Goal: Participate in discussion: Engage in conversation with other users on a specific topic

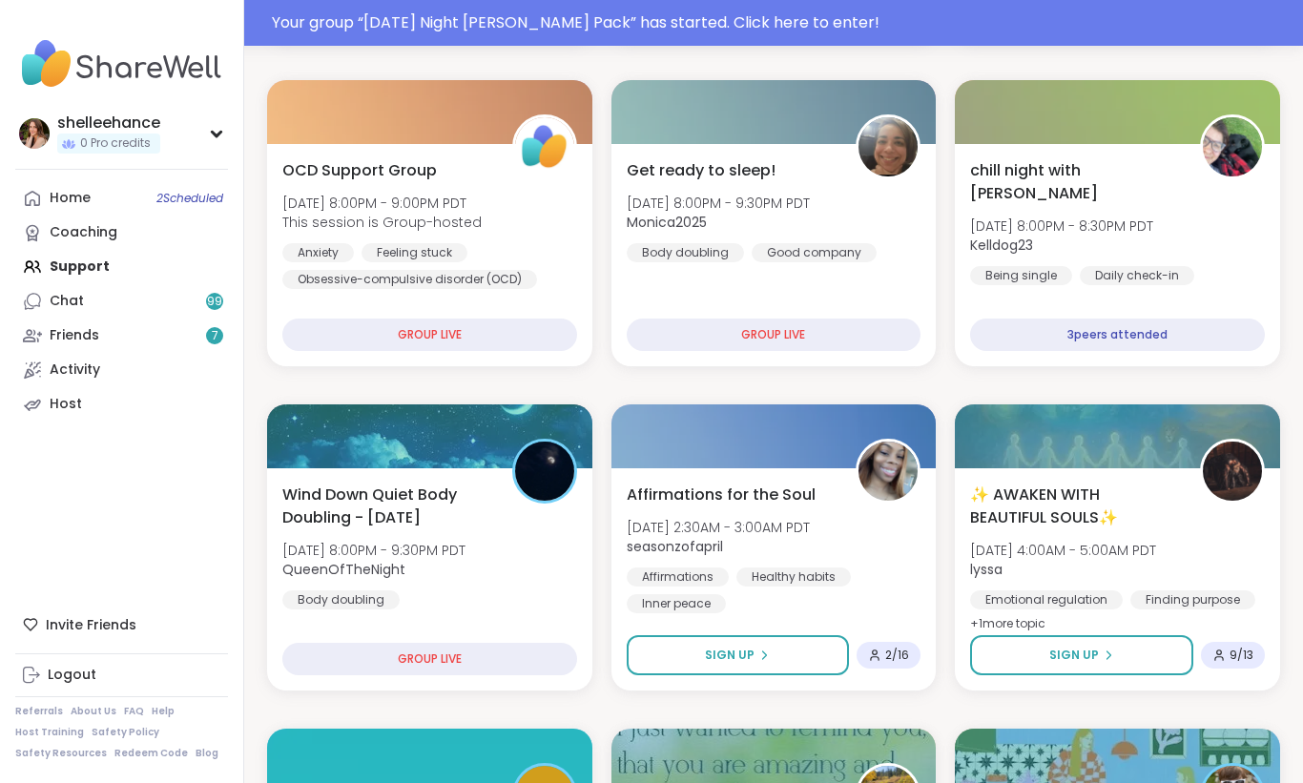
scroll to position [1654, 0]
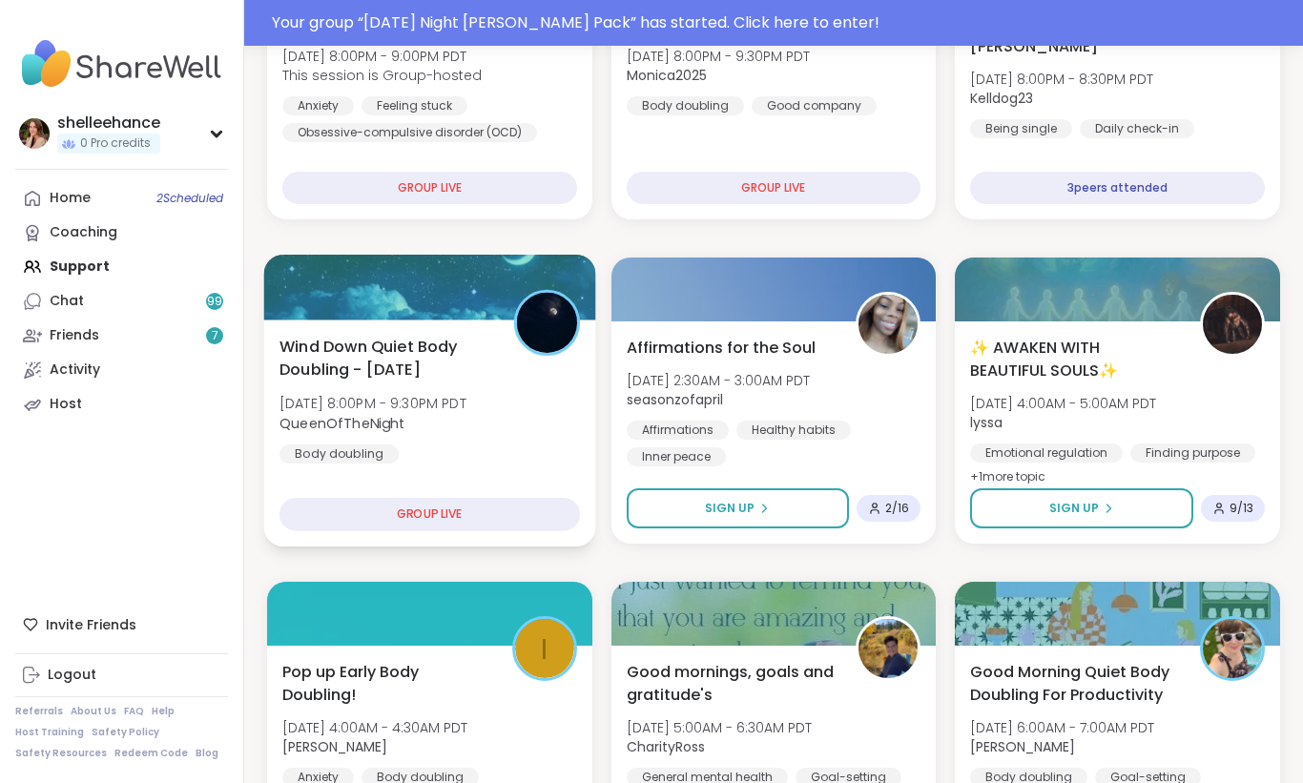
click at [505, 448] on div "Wind Down Quiet Body Doubling - [DATE] [DATE] 8:00PM - 9:30PM PDT QueenOfTheNig…" at bounding box center [429, 399] width 300 height 129
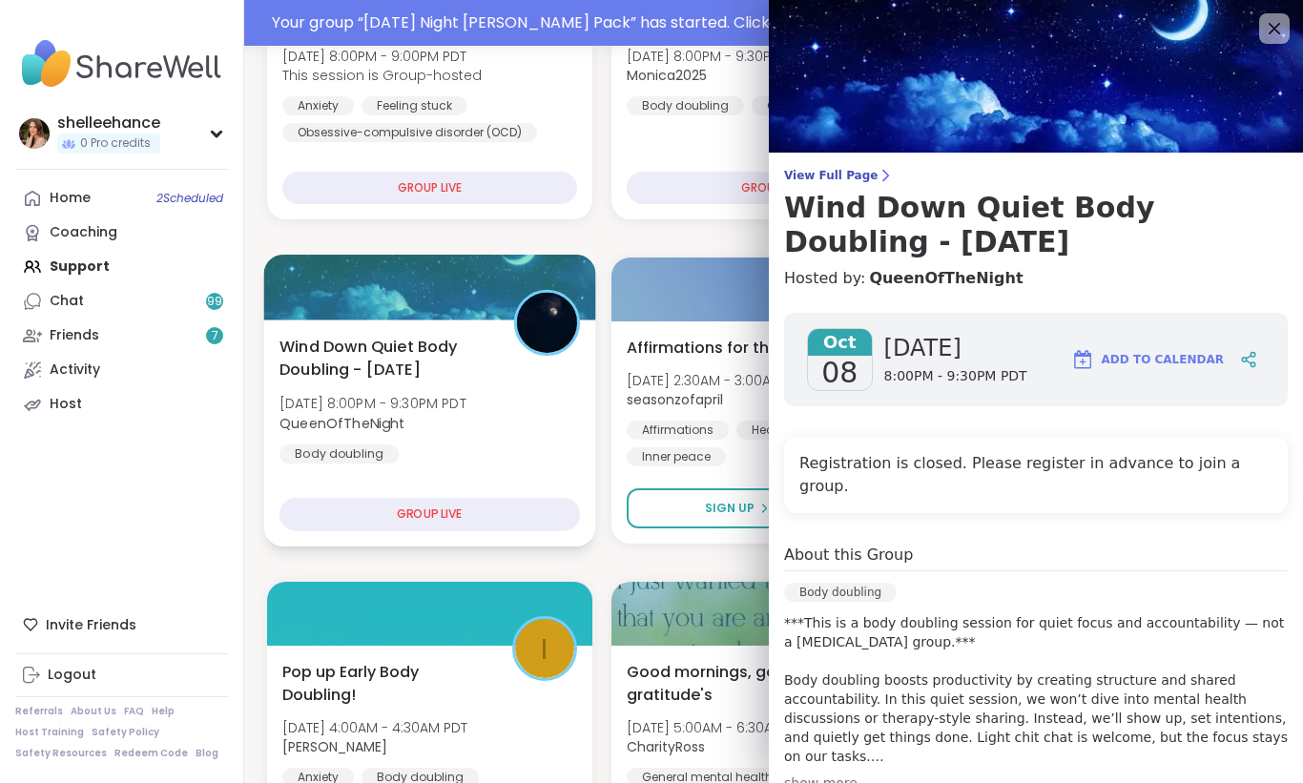
scroll to position [1609, 0]
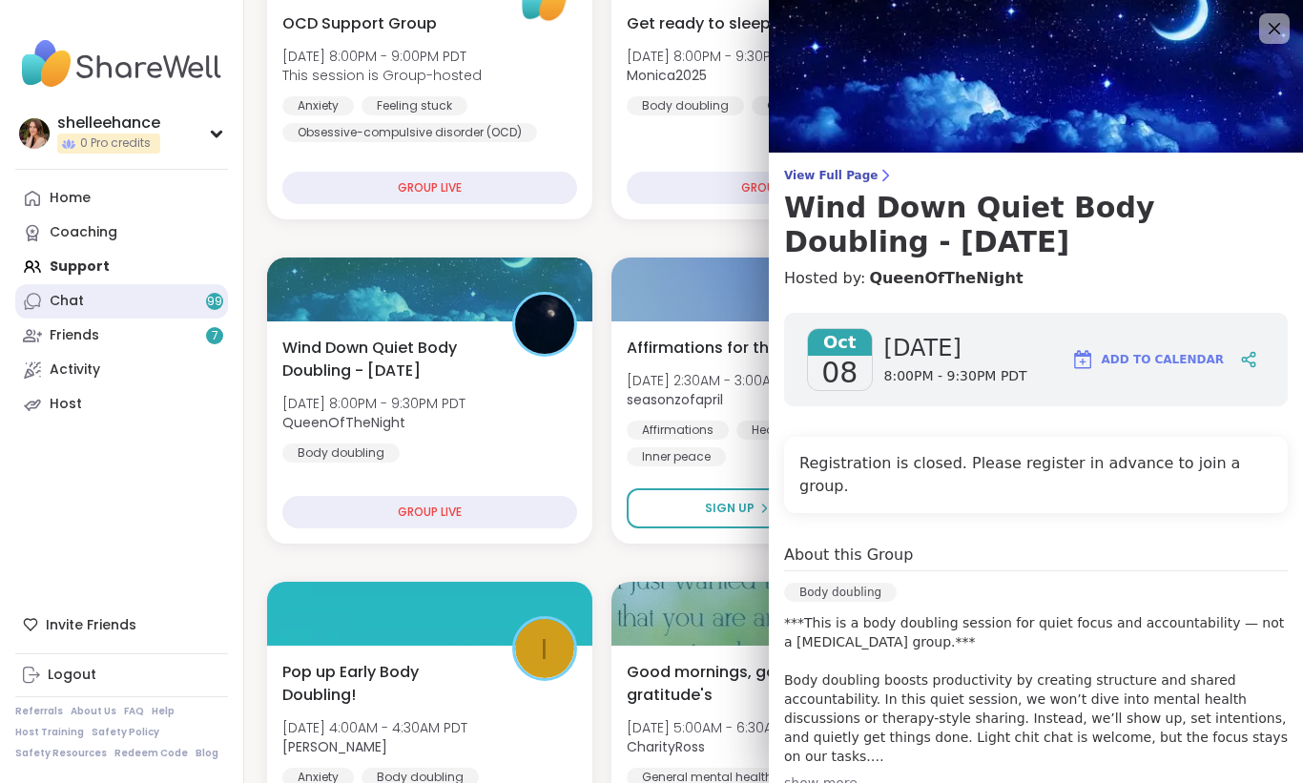
click at [133, 297] on link "Chat 99" at bounding box center [121, 301] width 213 height 34
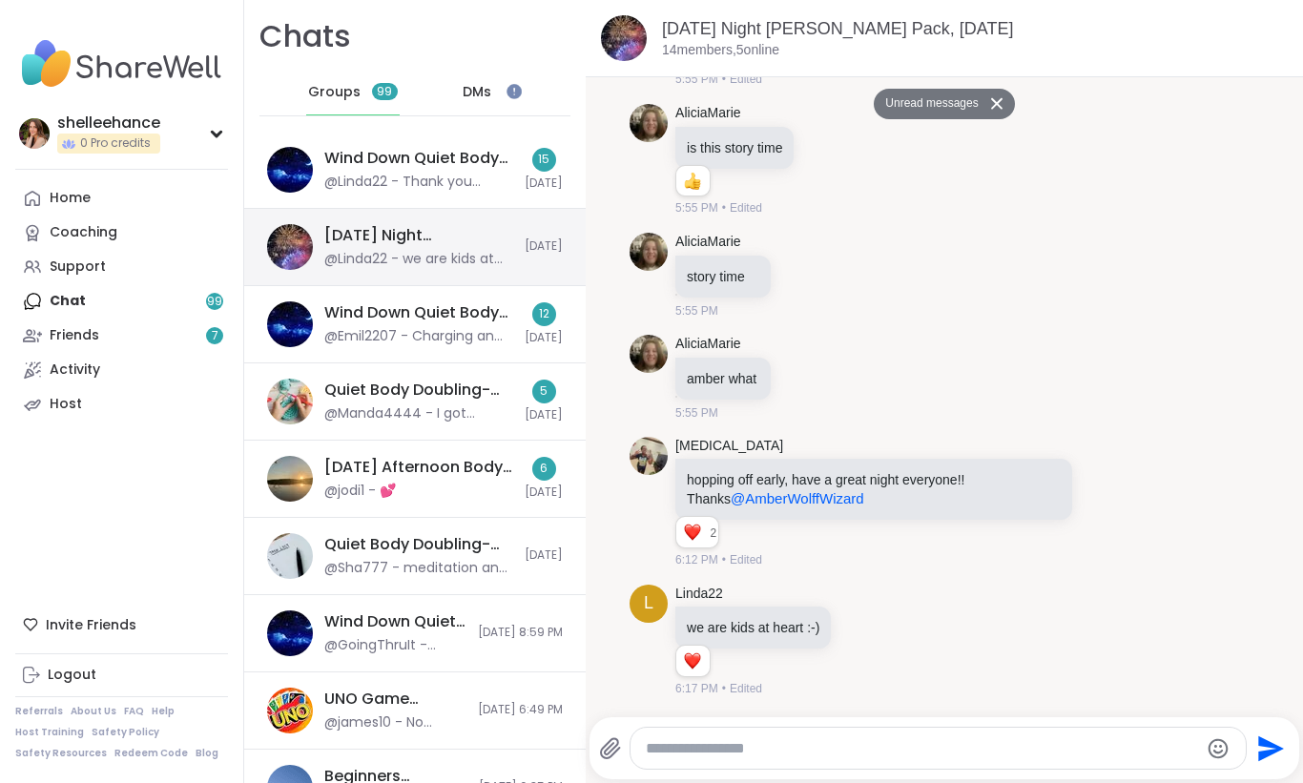
click at [474, 257] on div "@Linda22 - we are kids at heart :-)" at bounding box center [418, 259] width 189 height 19
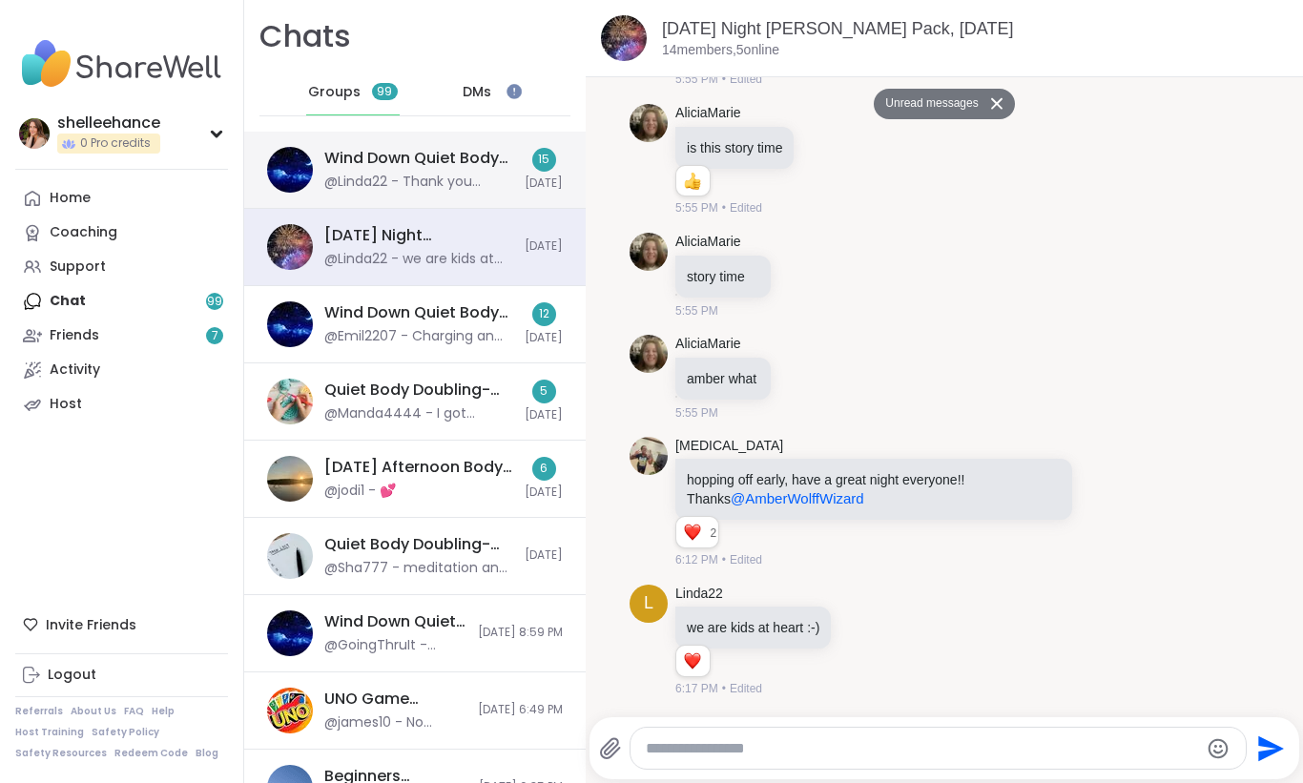
click at [472, 175] on div "@Linda22 - Thank you friend" at bounding box center [418, 182] width 189 height 19
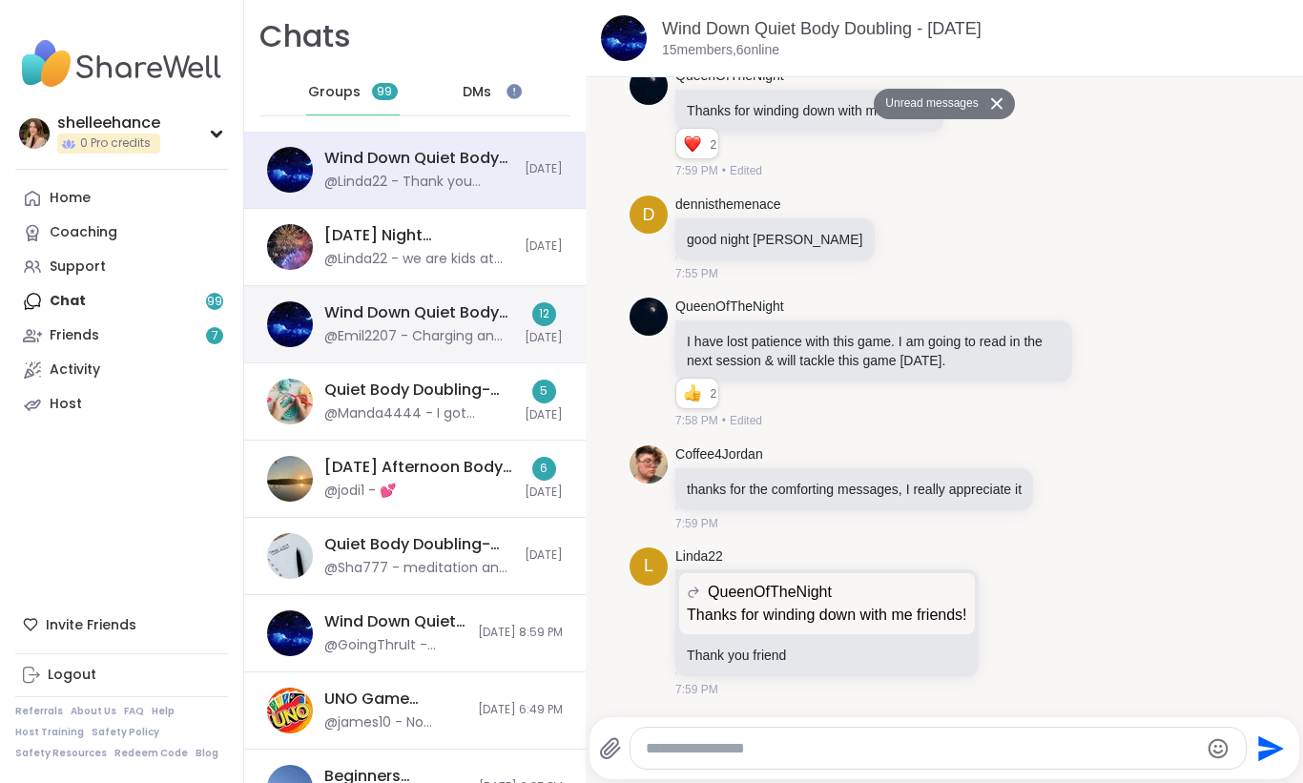
click at [495, 343] on div "@Emil2207 - Charging an old phone so I don’t have to go in between" at bounding box center [418, 336] width 189 height 19
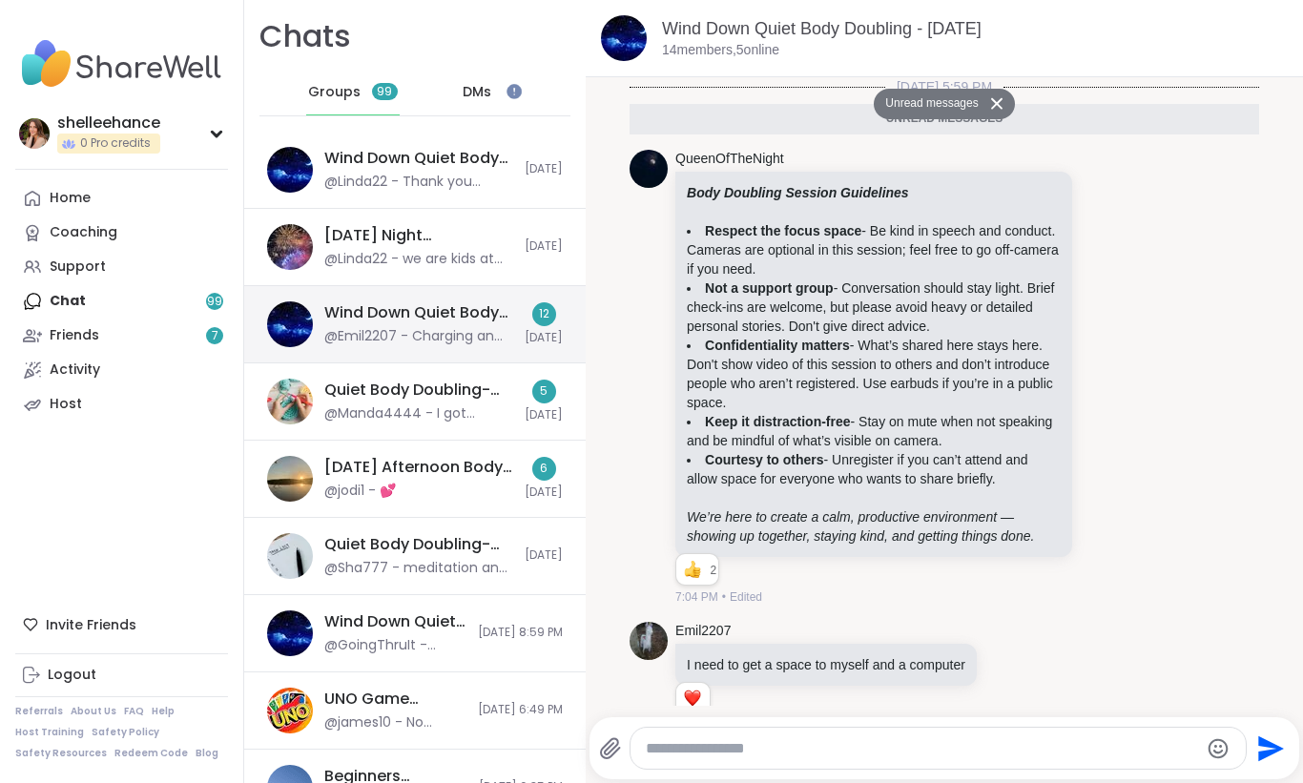
scroll to position [1329, 0]
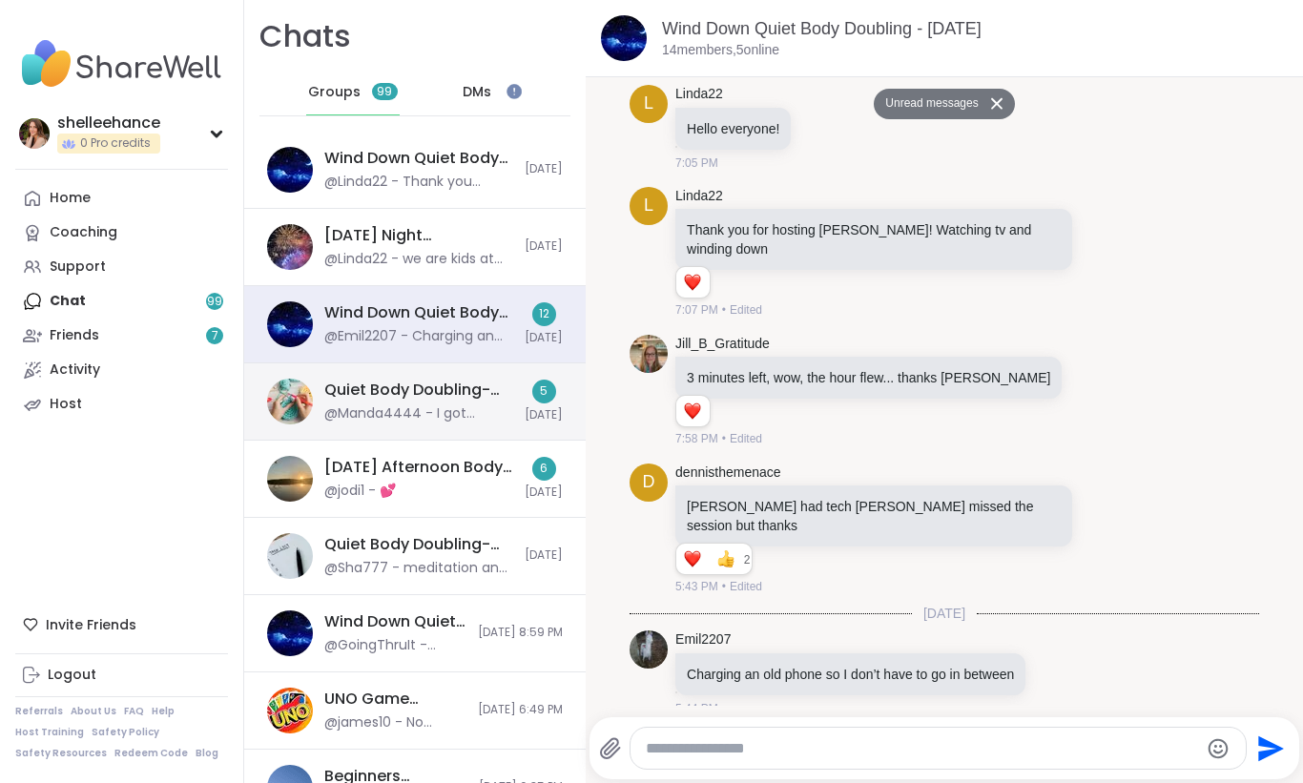
click at [480, 432] on div "Quiet Body Doubling- Creativity/ Productivity , [DATE] @Manda4444 - I got laund…" at bounding box center [414, 401] width 341 height 77
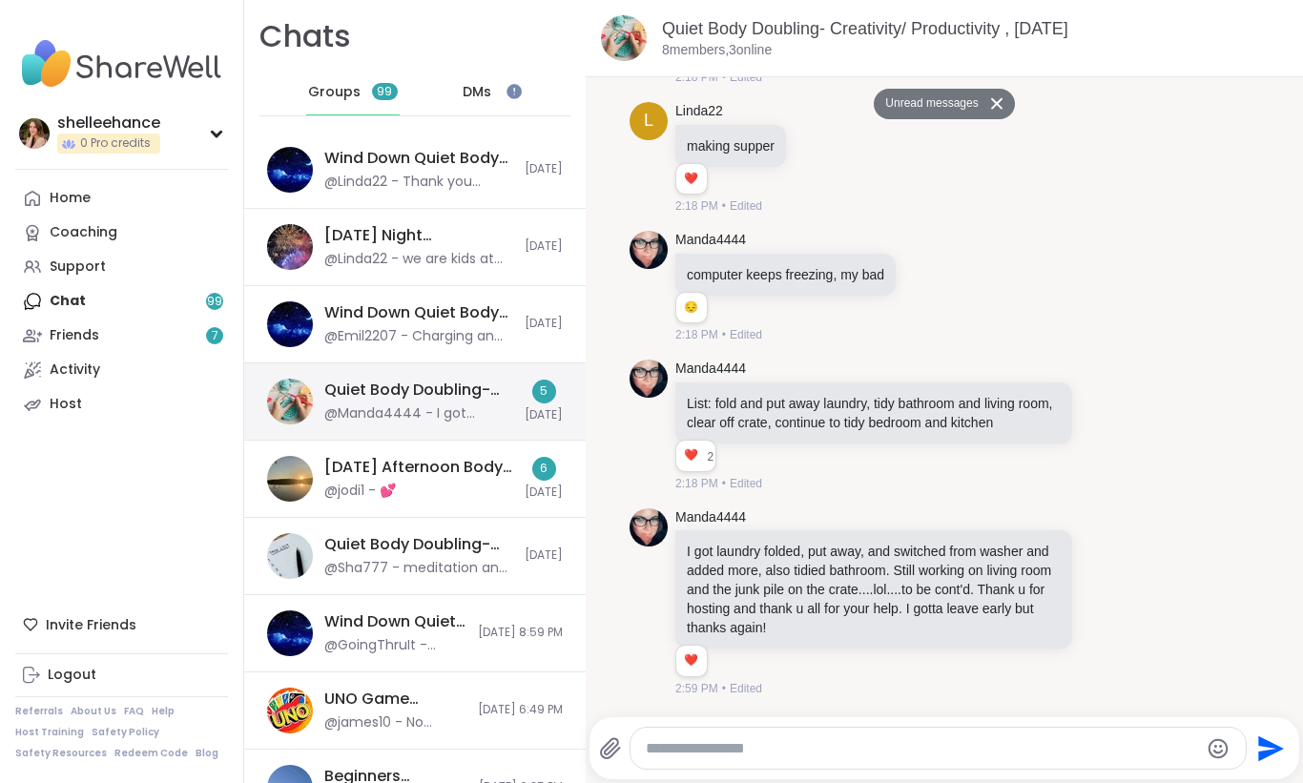
scroll to position [0, 0]
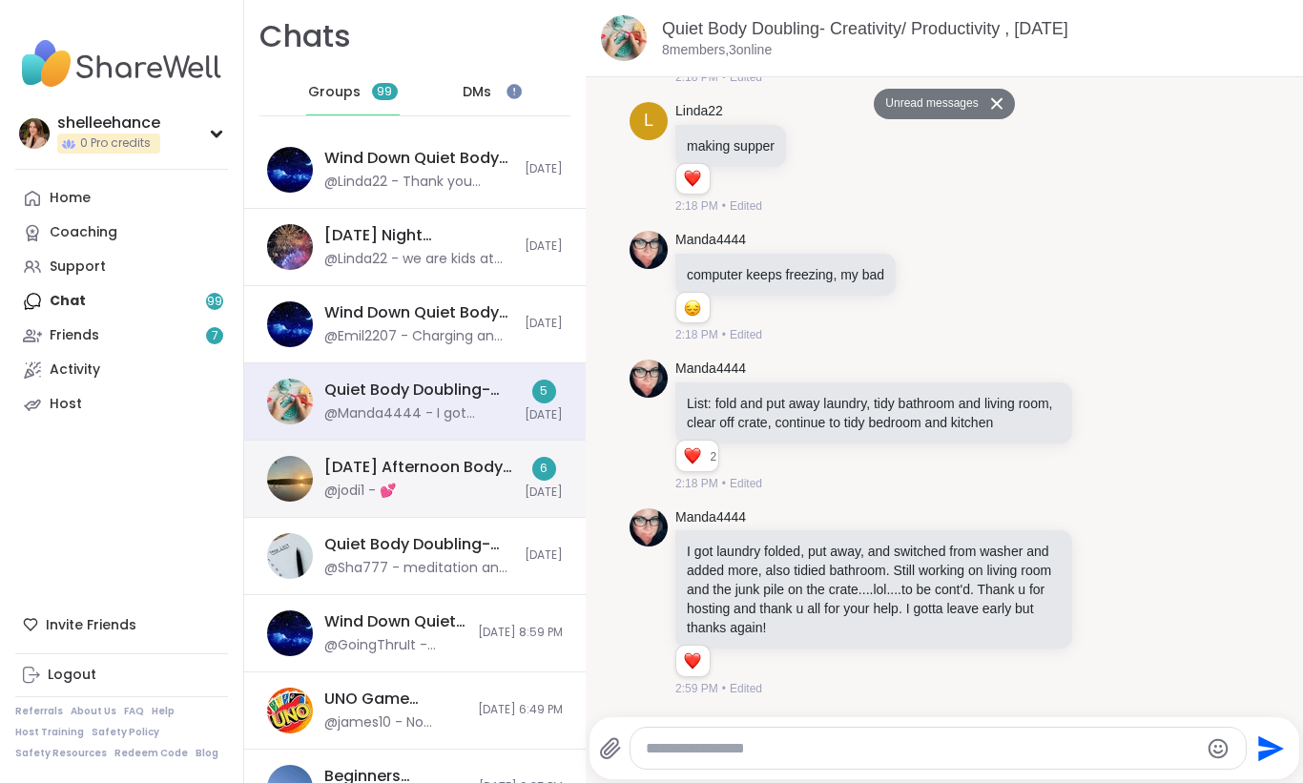
click at [470, 482] on div "[DATE] Afternoon Body Double Buddies, [DATE] @jodi1 - 💕" at bounding box center [418, 479] width 189 height 44
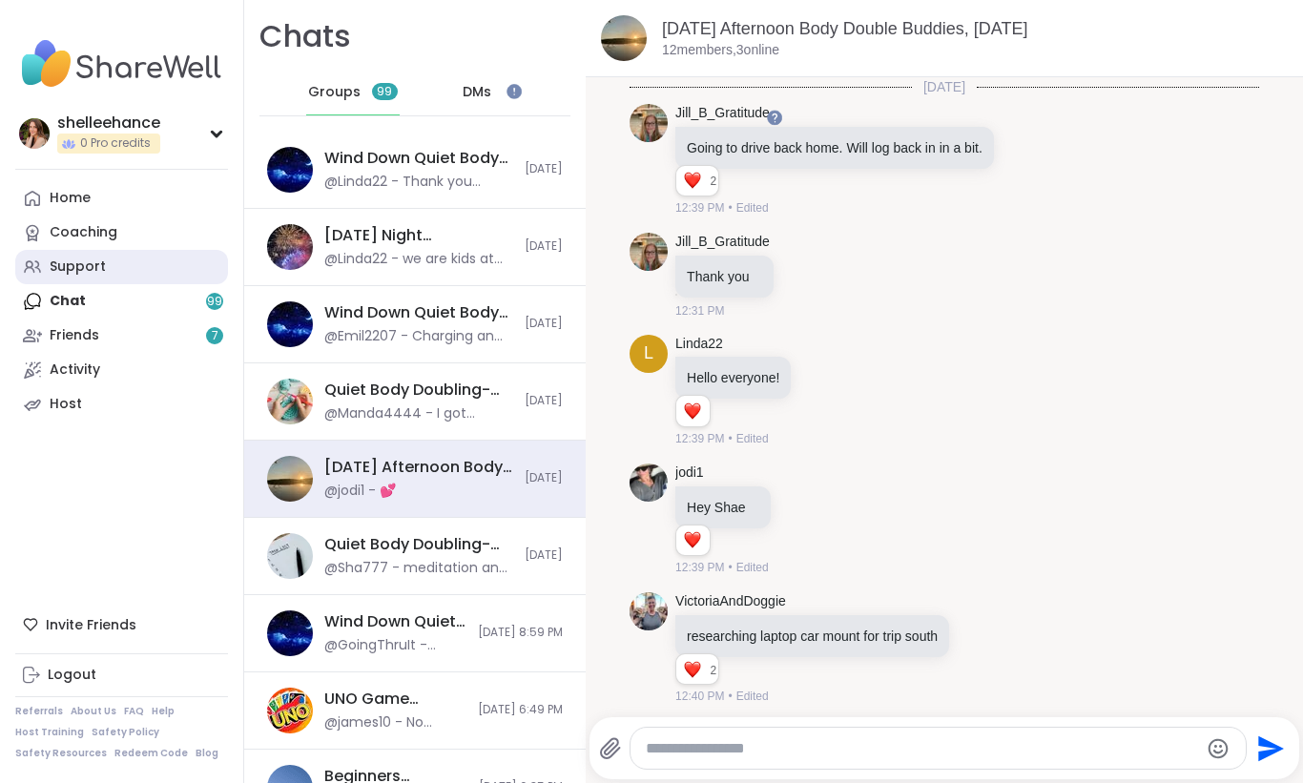
click at [120, 276] on link "Support" at bounding box center [121, 267] width 213 height 34
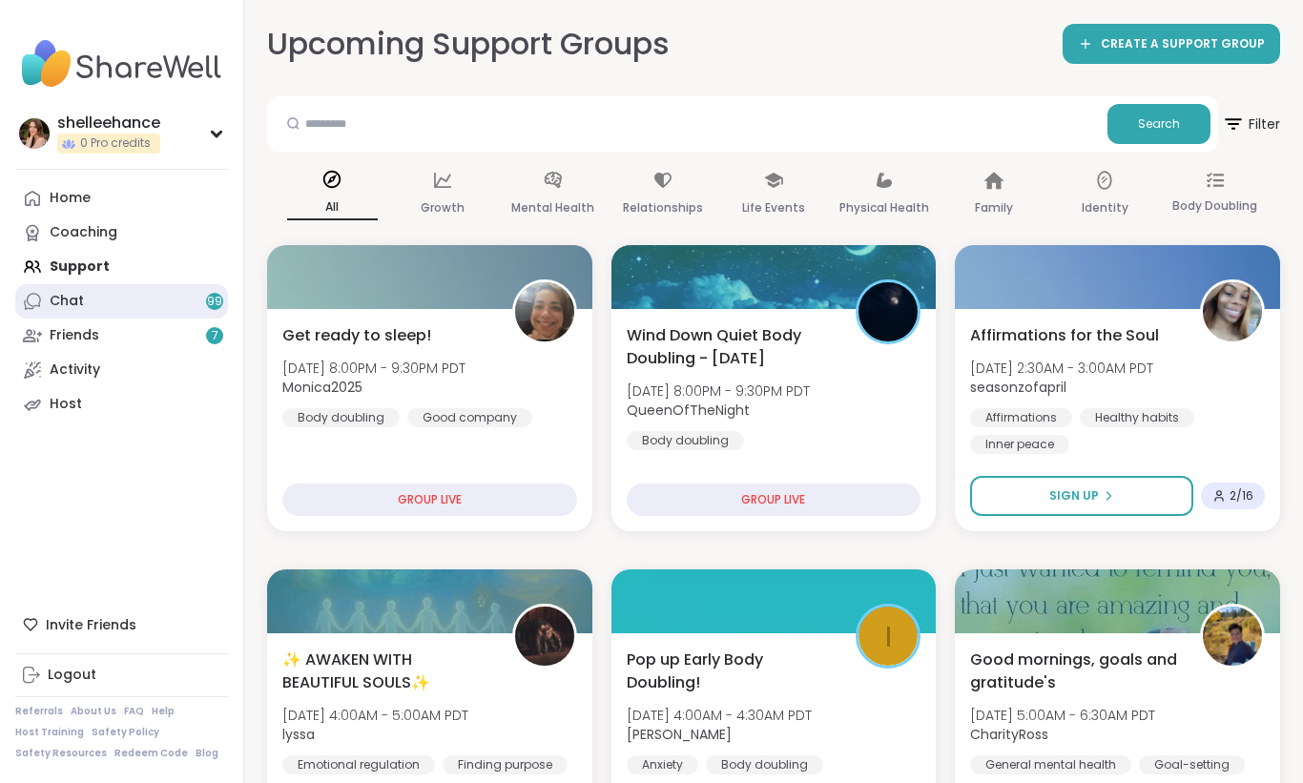
click at [162, 294] on link "Chat 99" at bounding box center [121, 301] width 213 height 34
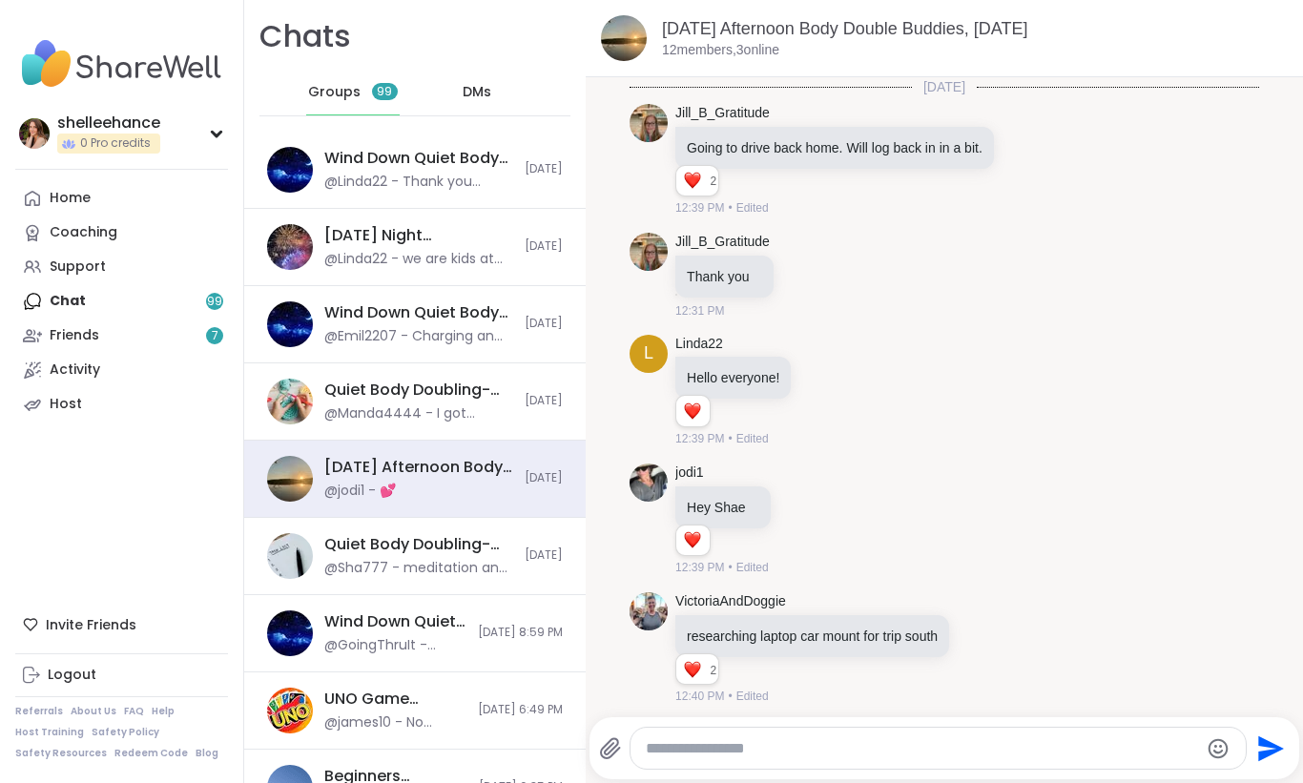
click at [165, 266] on link "Support" at bounding box center [121, 267] width 213 height 34
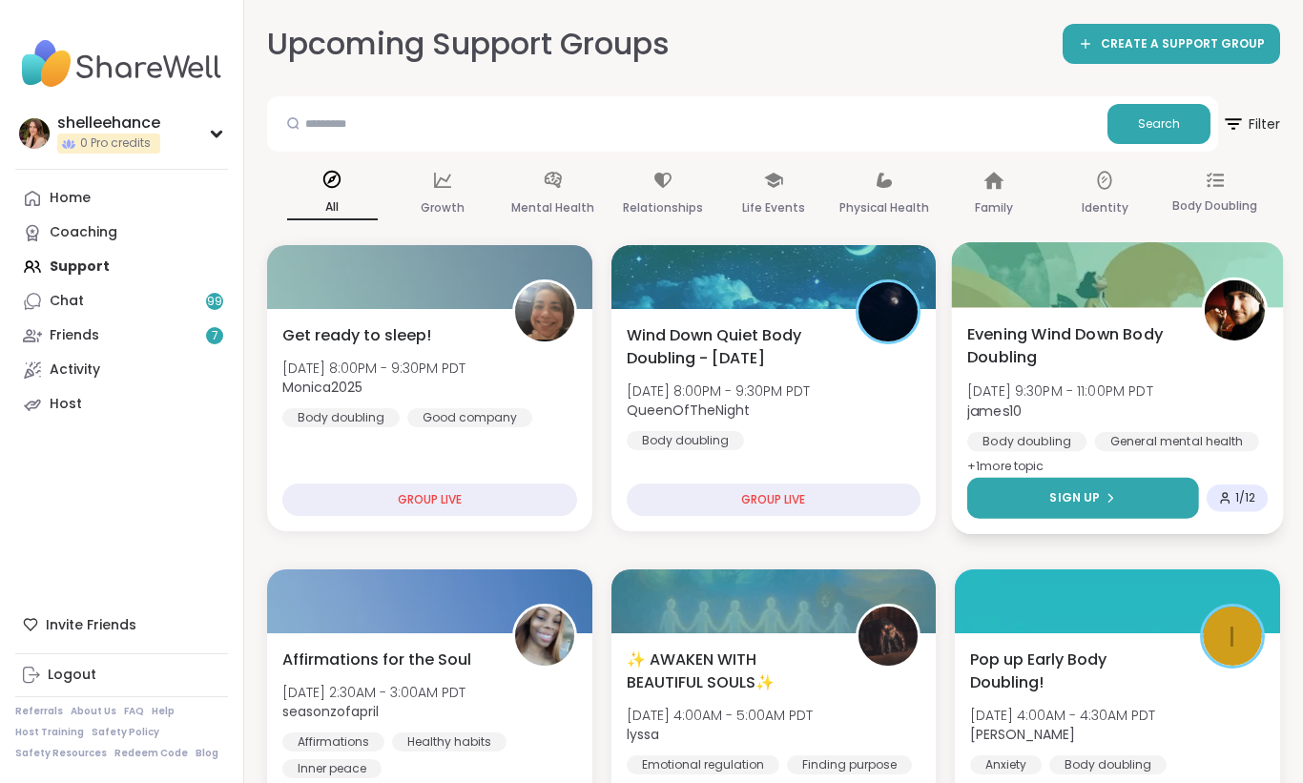
click at [1016, 506] on button "Sign Up" at bounding box center [1082, 498] width 231 height 41
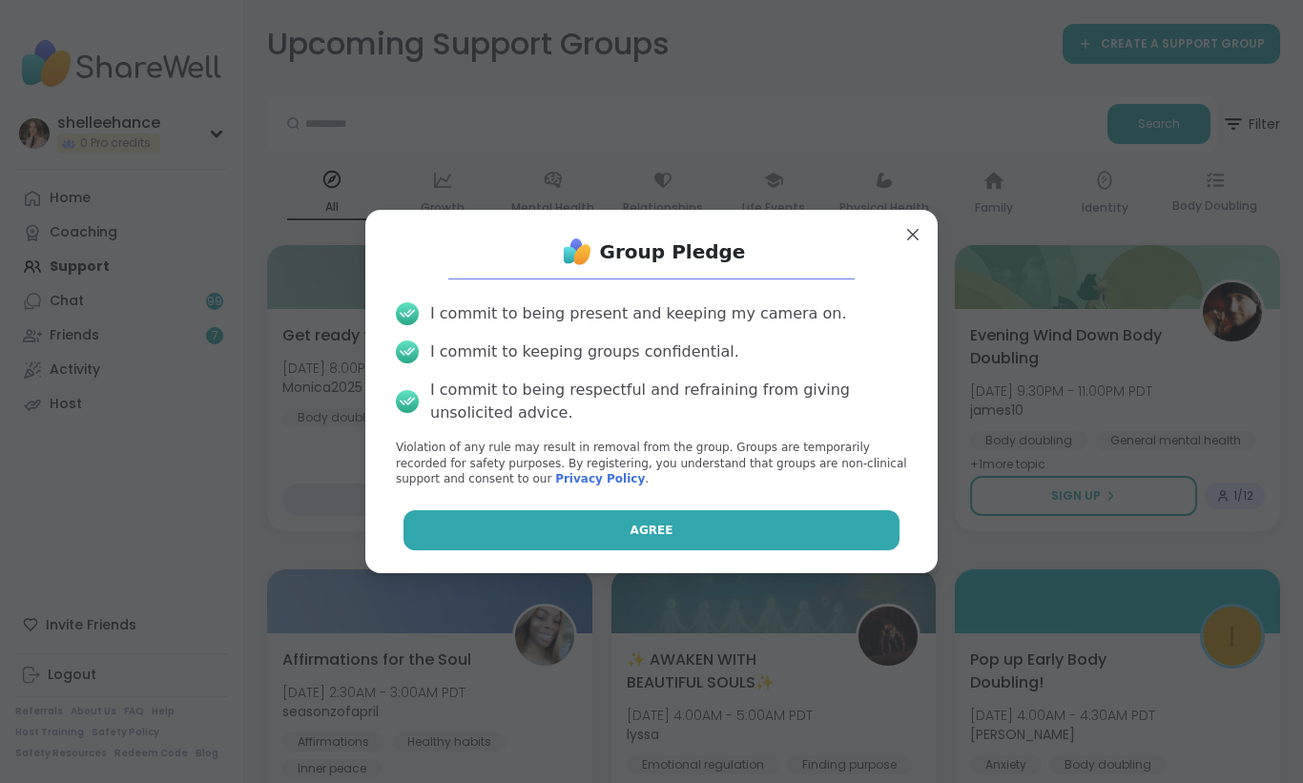
click at [584, 532] on button "Agree" at bounding box center [651, 530] width 497 height 40
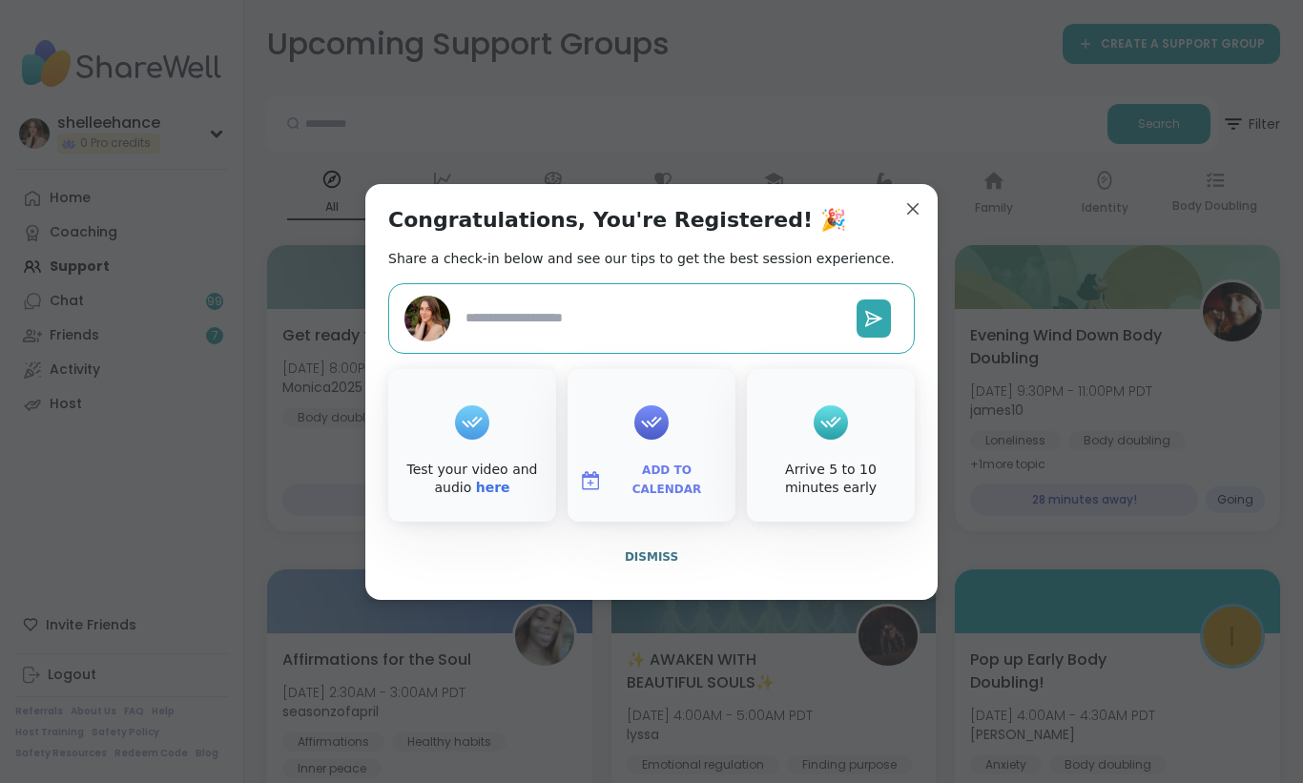
type textarea "*"
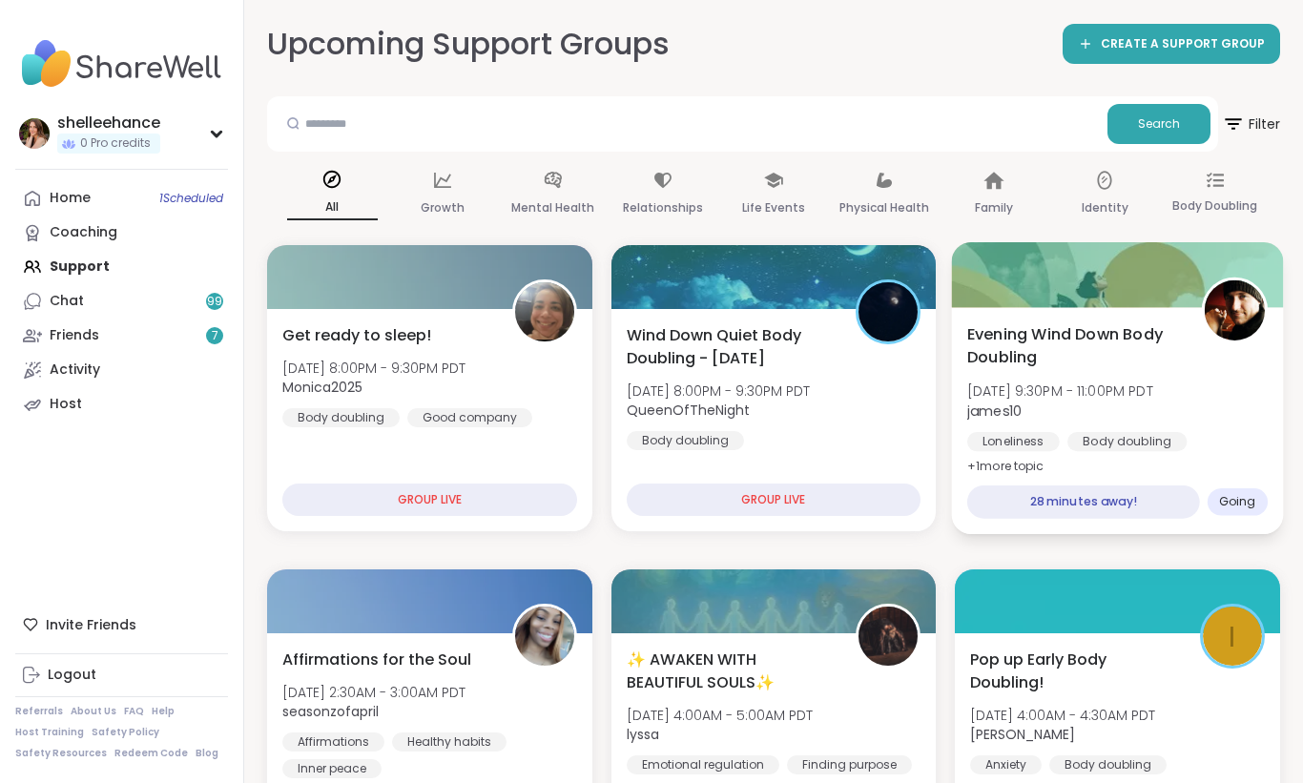
click at [1153, 409] on span "james10" at bounding box center [1060, 409] width 186 height 19
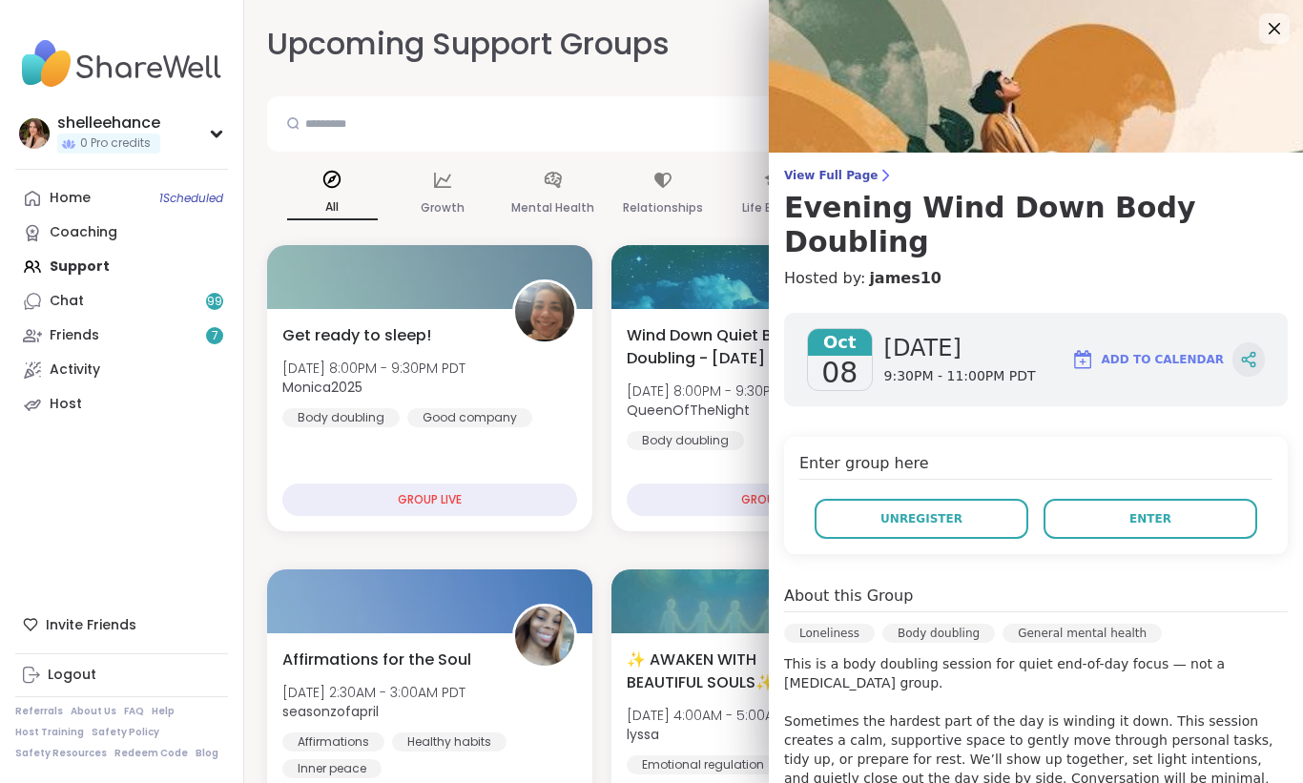
click at [1246, 351] on icon at bounding box center [1248, 359] width 17 height 17
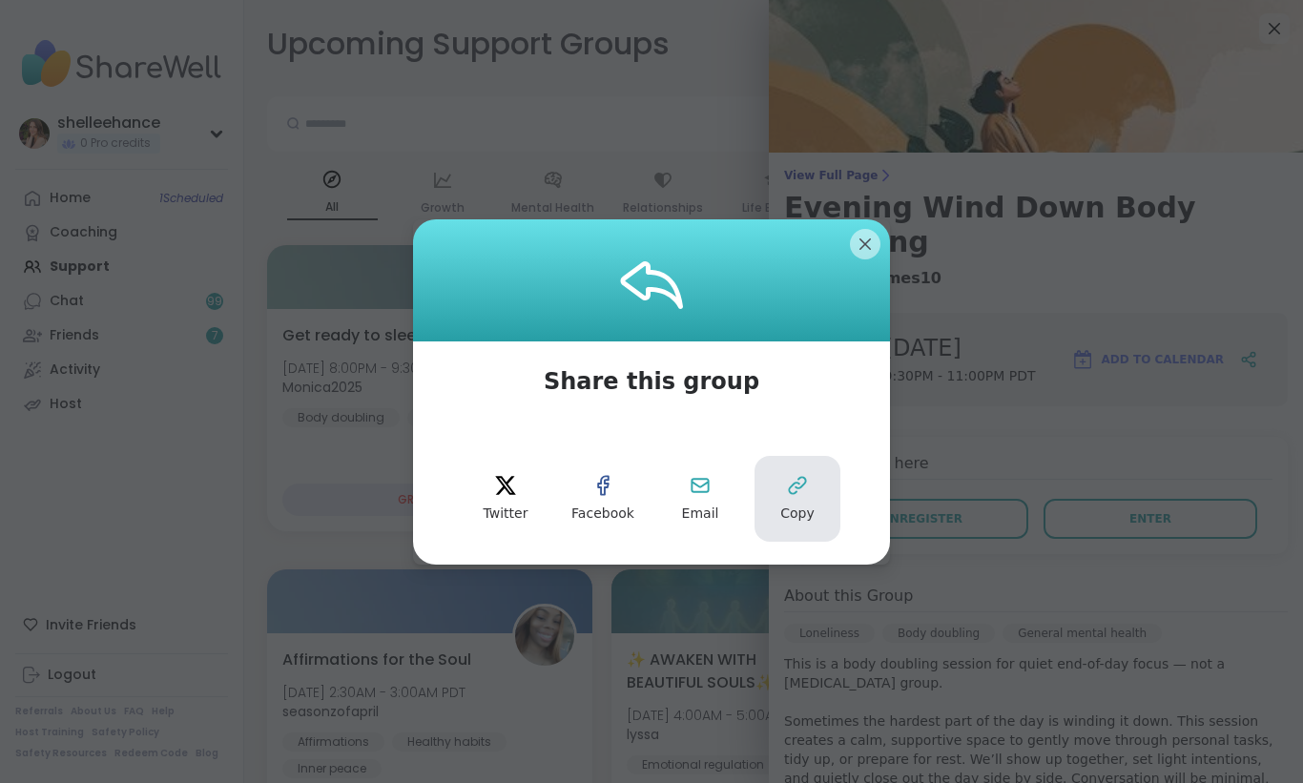
click at [812, 474] on button "Copy" at bounding box center [797, 499] width 86 height 86
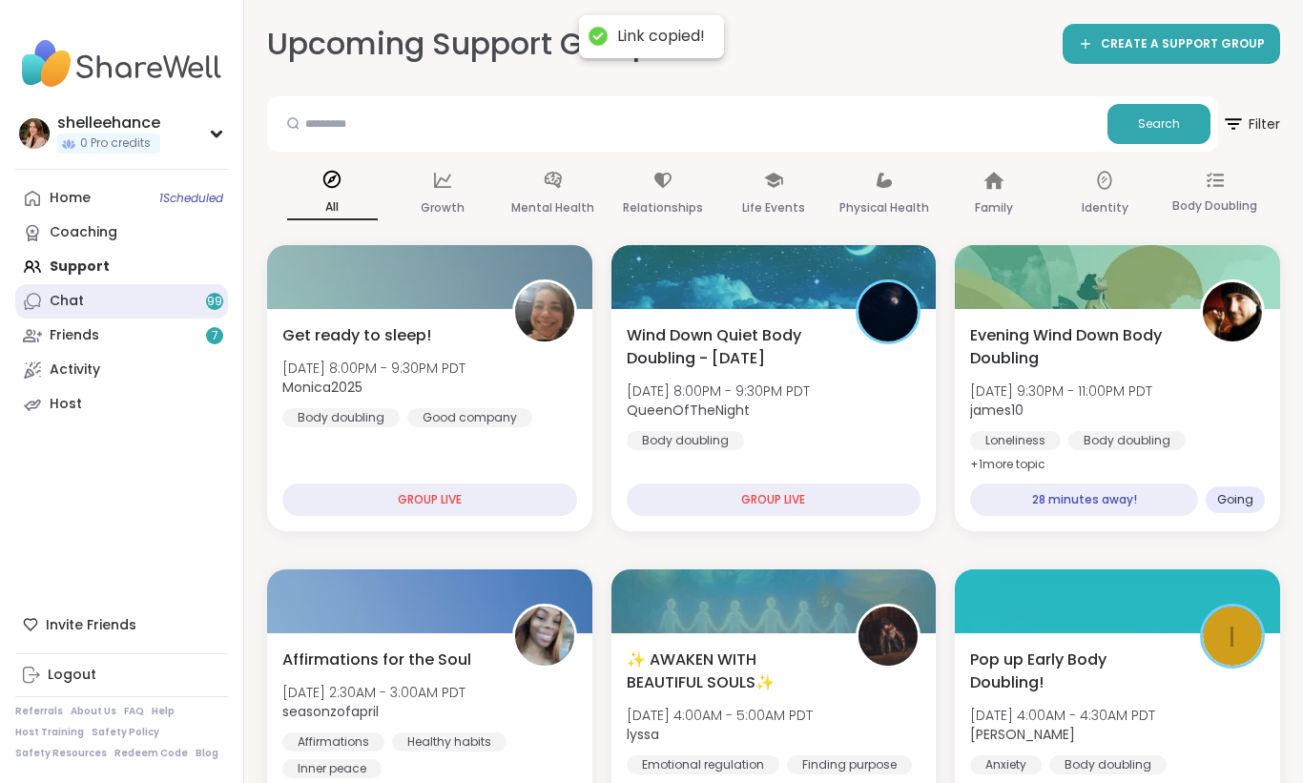
click at [143, 298] on link "Chat 99" at bounding box center [121, 301] width 213 height 34
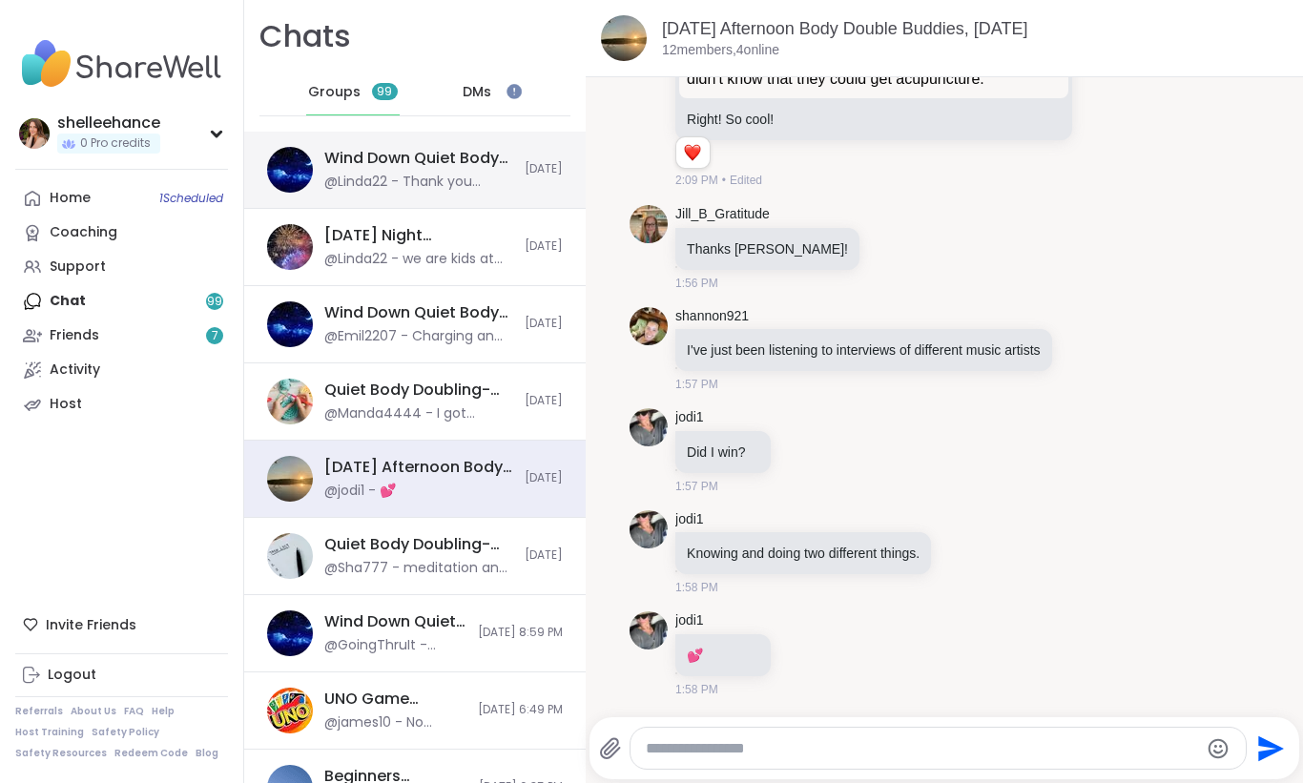
click at [428, 199] on div "Wind Down Quiet Body Doubling - [DATE] @Linda22 - Thank you friend [DATE]" at bounding box center [414, 170] width 341 height 77
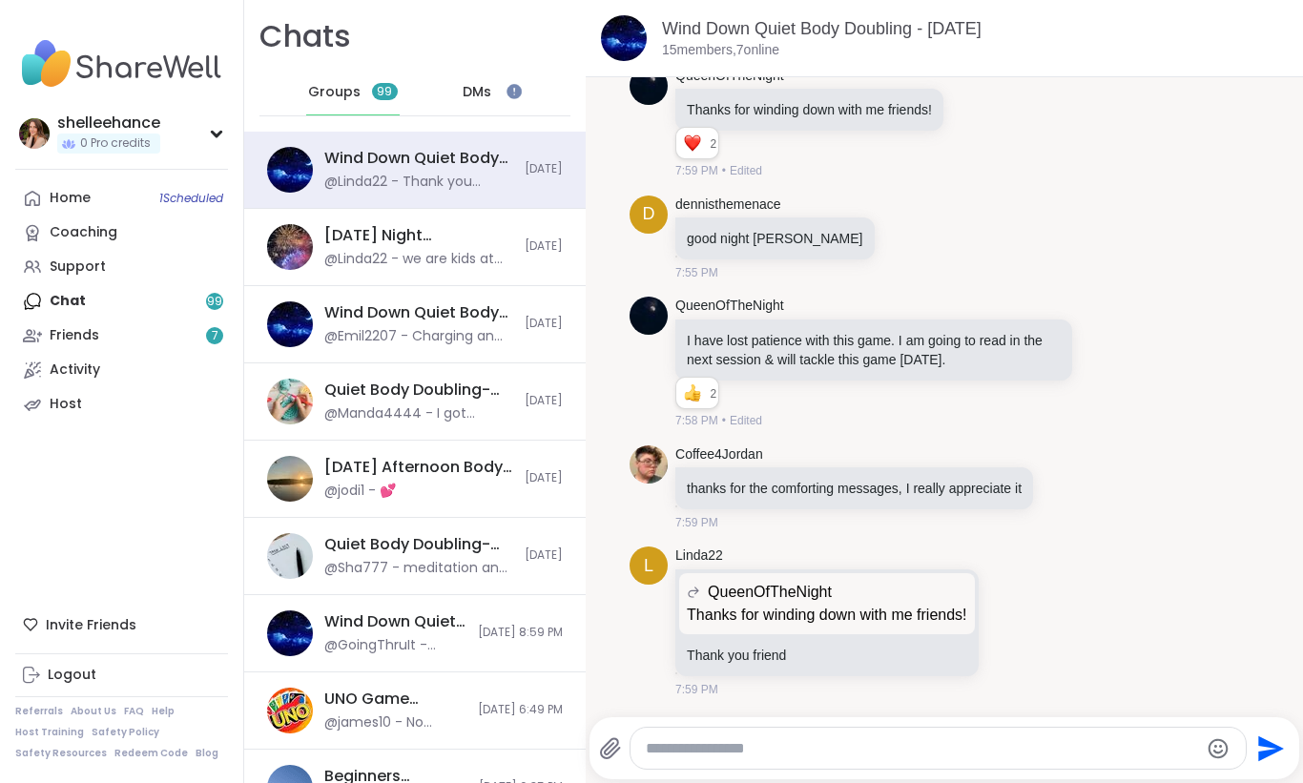
paste textarea "**********"
type textarea "**********"
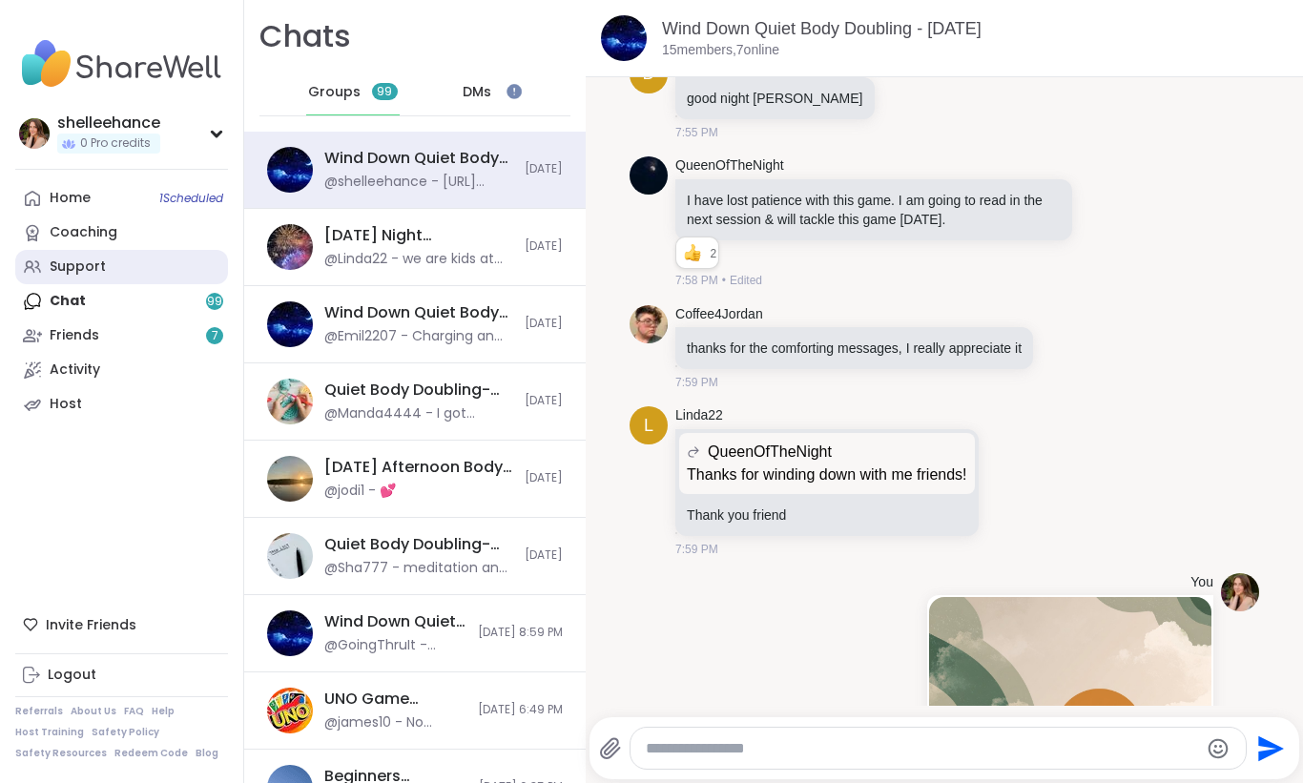
click at [173, 257] on link "Support" at bounding box center [121, 267] width 213 height 34
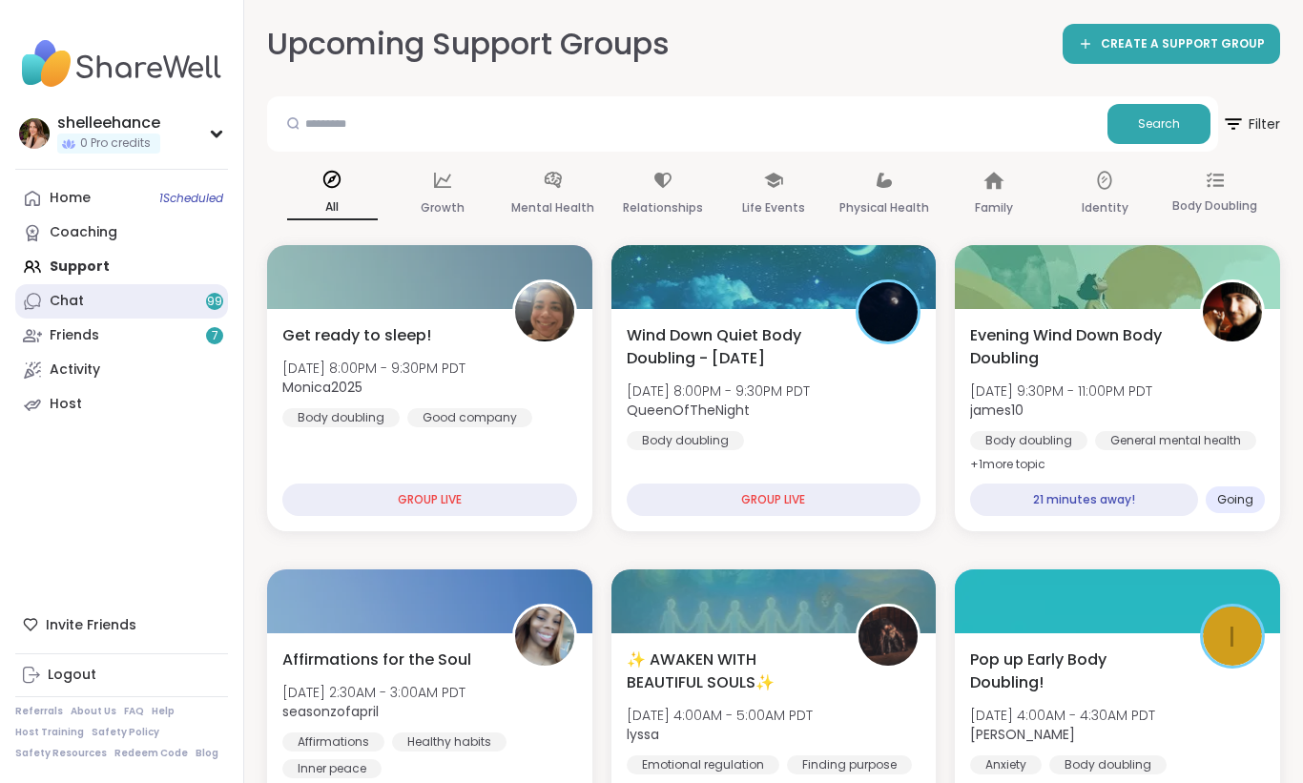
click at [130, 293] on link "Chat 99" at bounding box center [121, 301] width 213 height 34
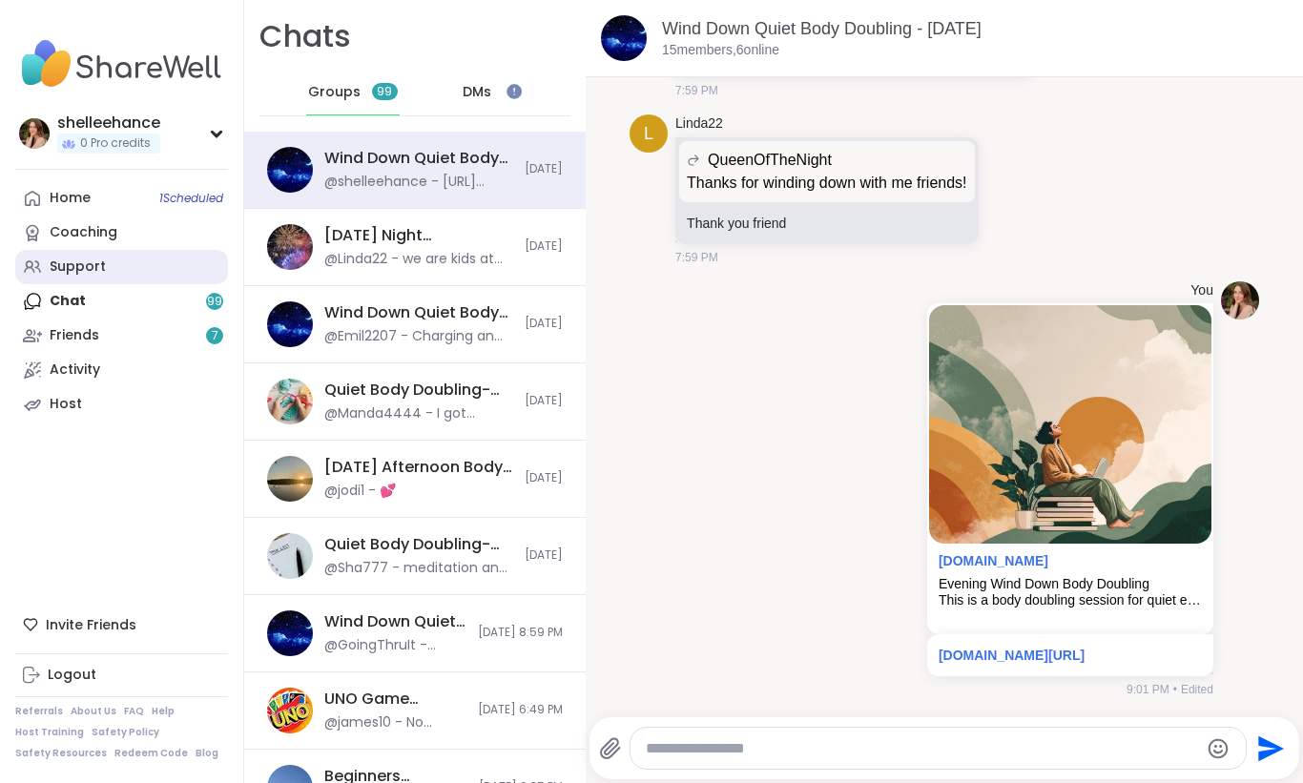
click at [139, 273] on link "Support" at bounding box center [121, 267] width 213 height 34
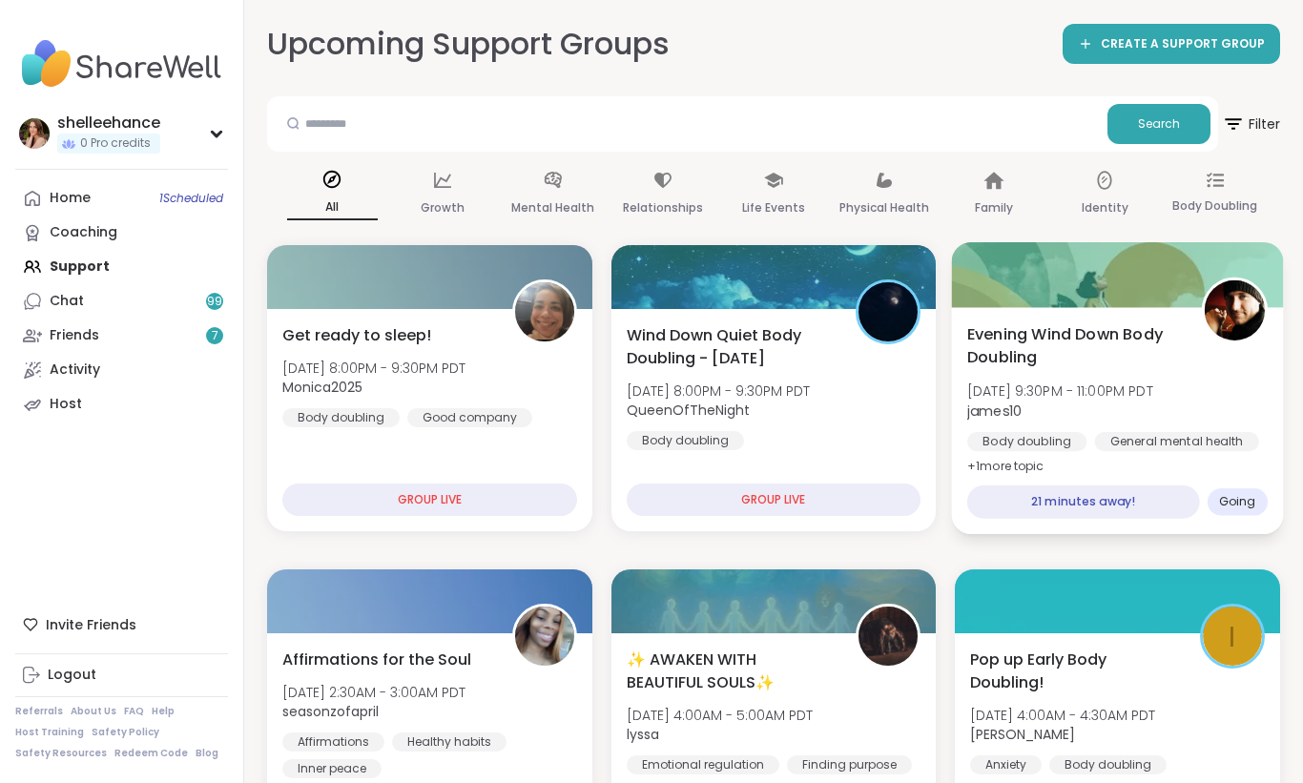
click at [1251, 395] on div "Evening Wind Down Body Doubling [DATE] 9:30PM - 11:00PM PDT james10 Body doubli…" at bounding box center [1117, 399] width 300 height 155
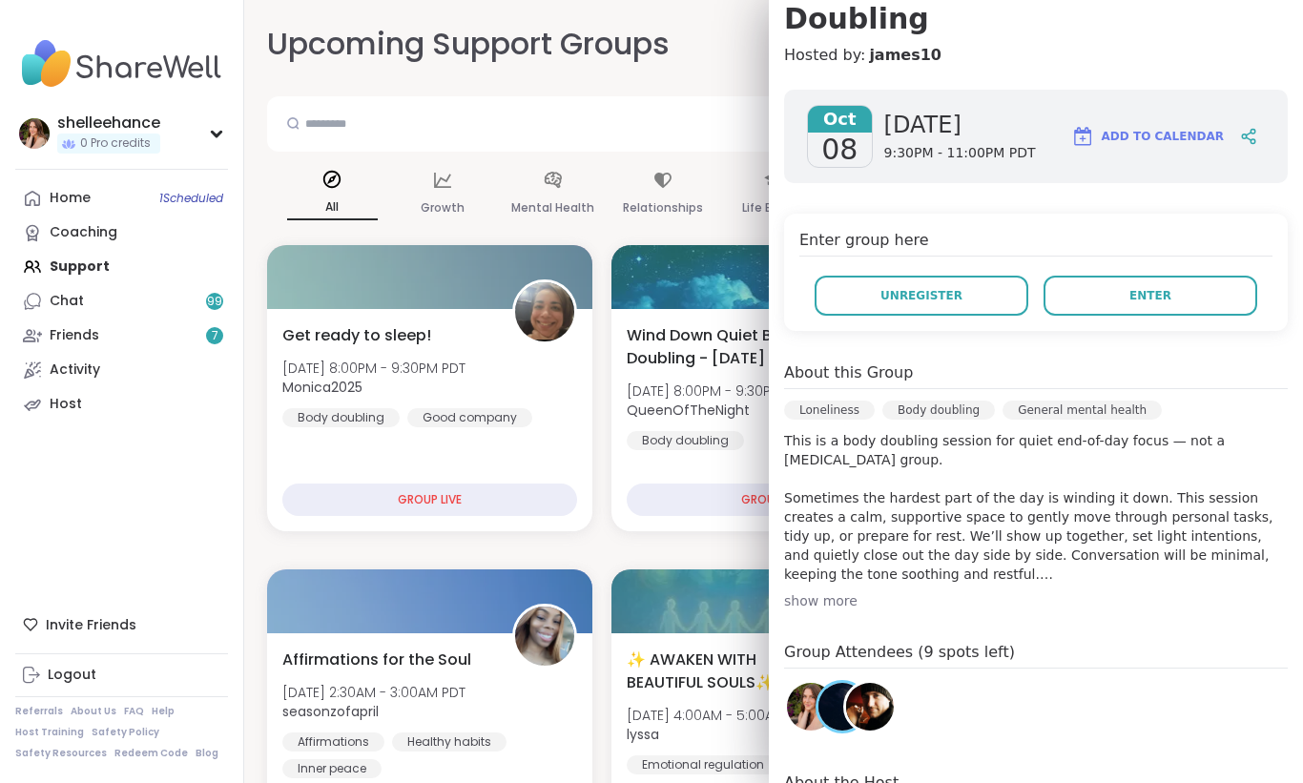
scroll to position [228, 0]
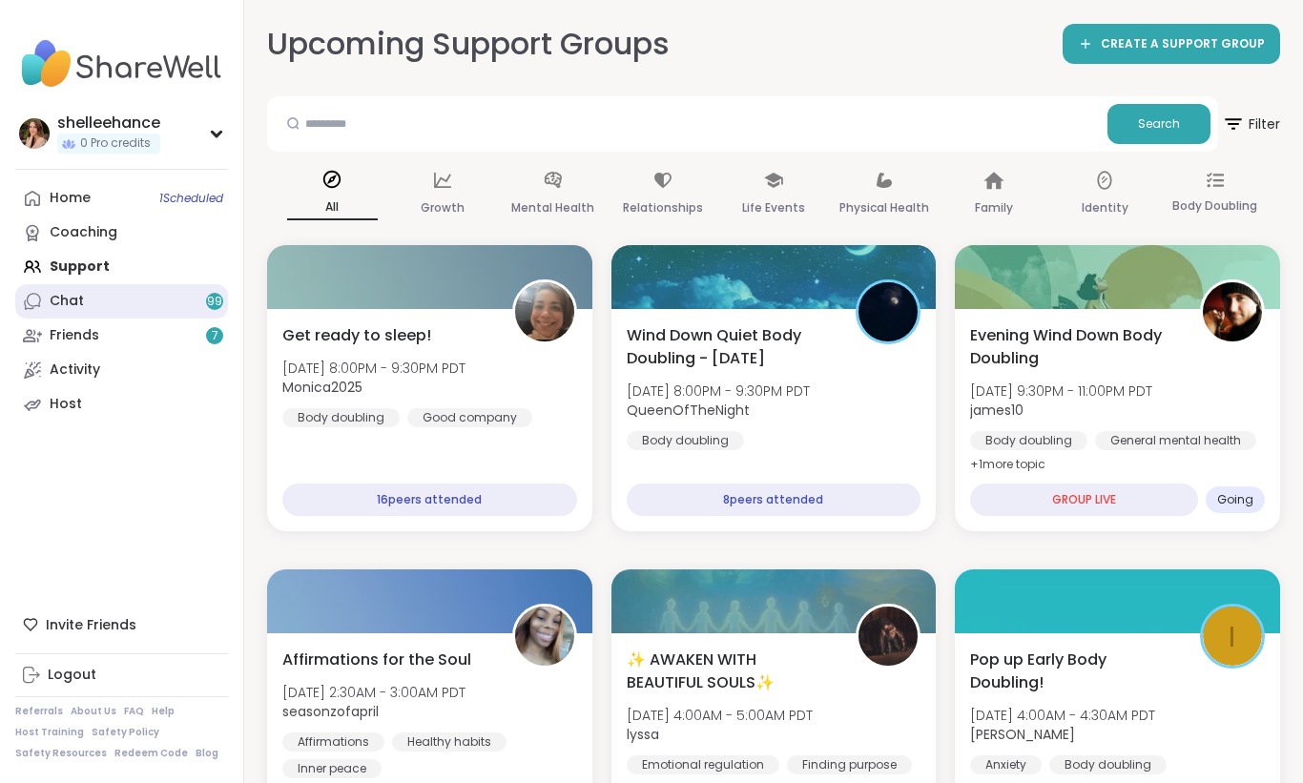
click at [167, 298] on link "Chat 99" at bounding box center [121, 301] width 213 height 34
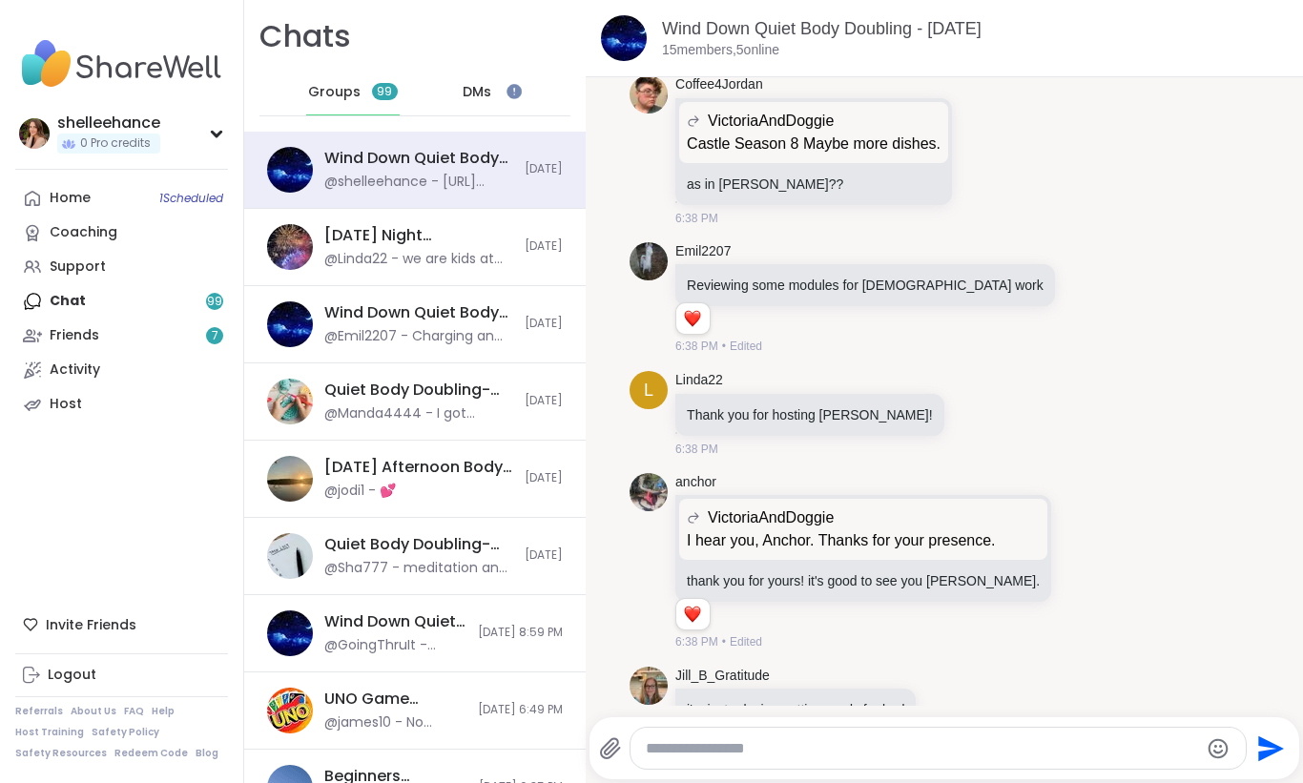
scroll to position [1910, 0]
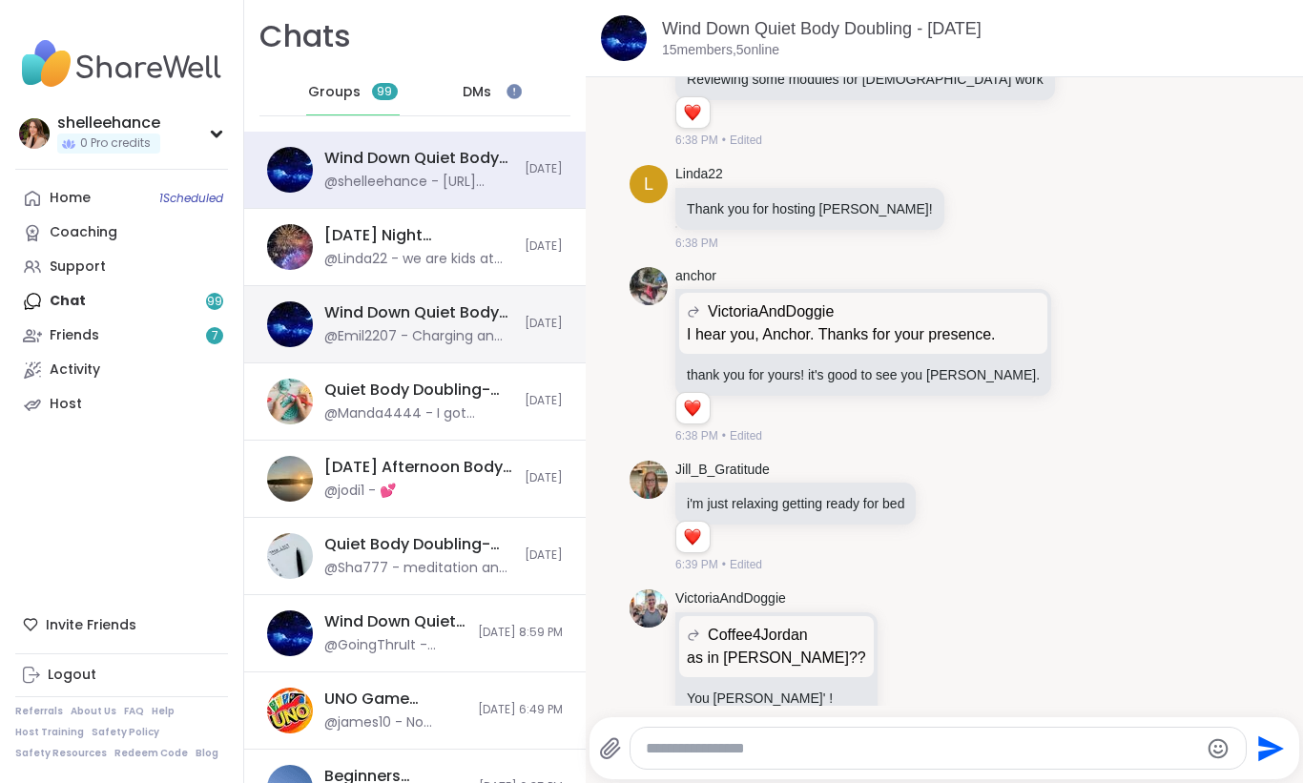
click at [476, 337] on div "@Emil2207 - Charging an old phone so I don’t have to go in between" at bounding box center [418, 336] width 189 height 19
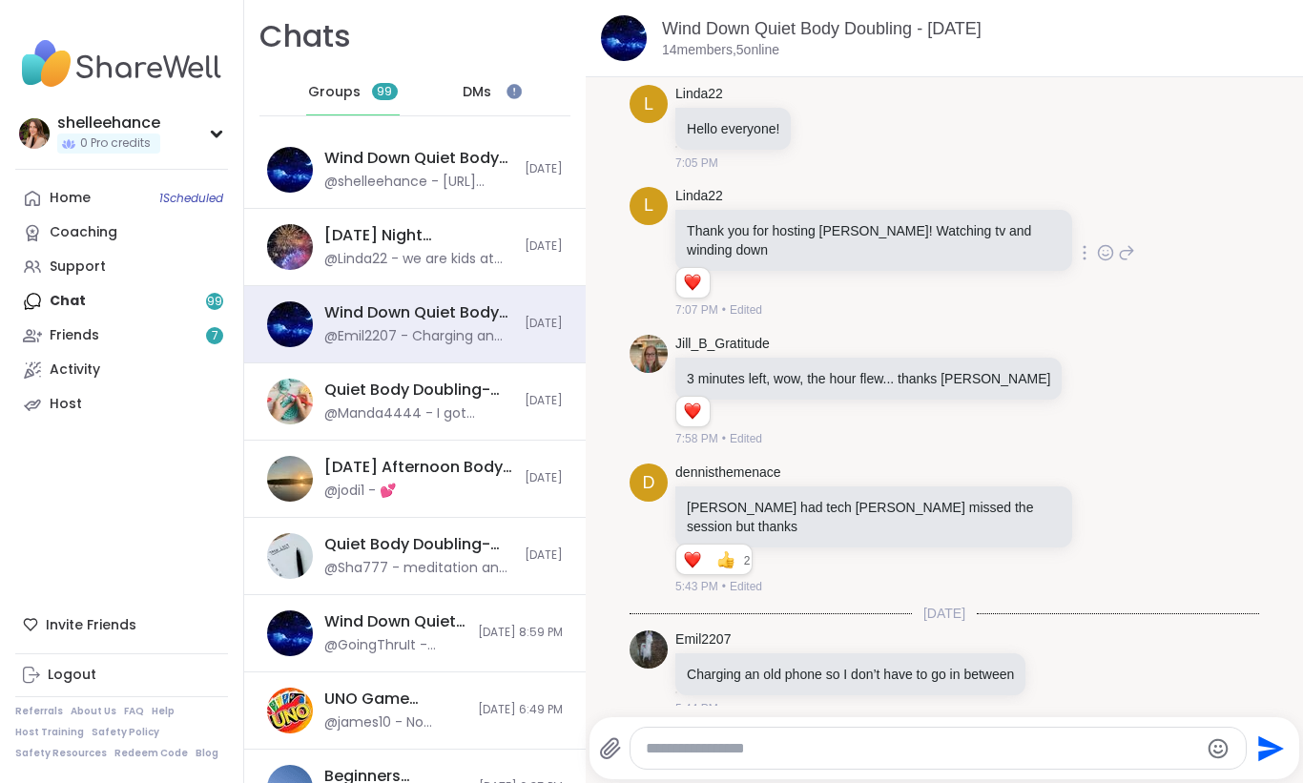
scroll to position [0, 0]
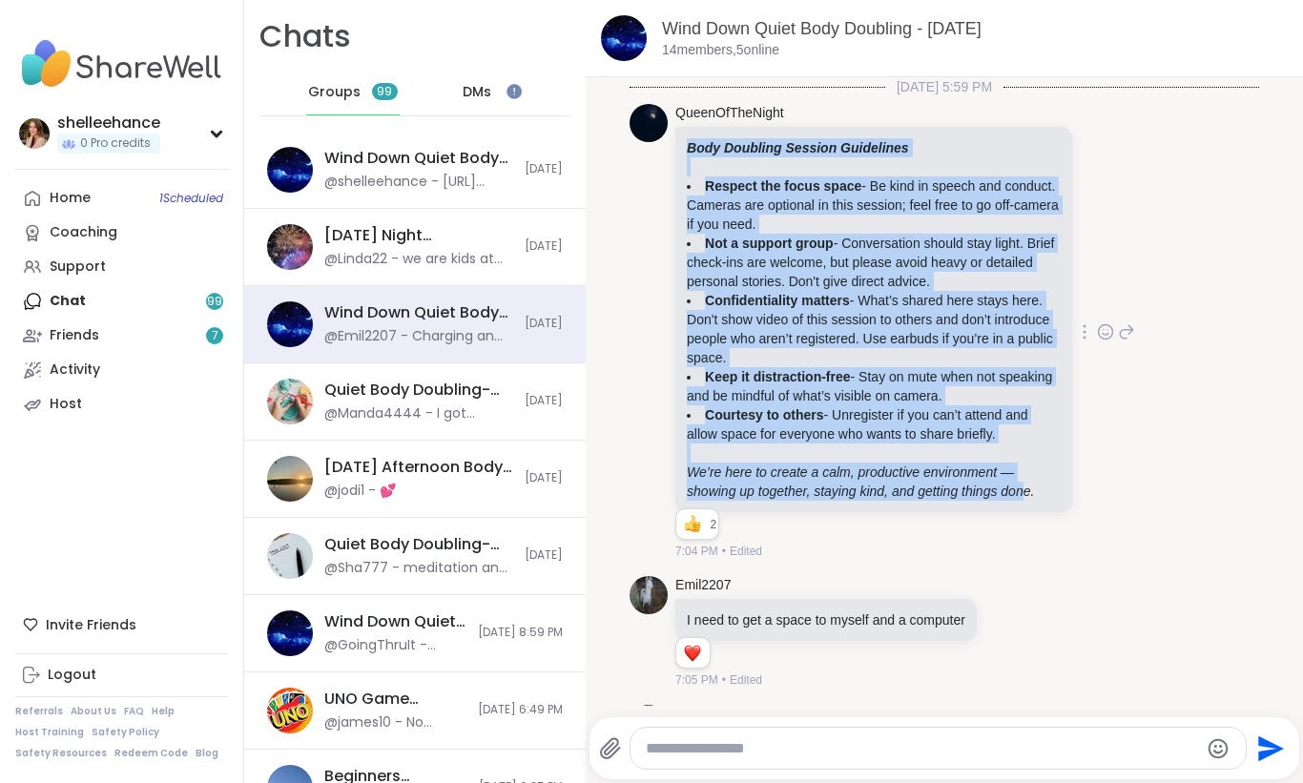
drag, startPoint x: 689, startPoint y: 144, endPoint x: 1037, endPoint y: 500, distance: 497.6
click at [1037, 500] on div "Body Doubling Session Guidelines Respect the focus space - Be kind in speech an…" at bounding box center [873, 319] width 397 height 385
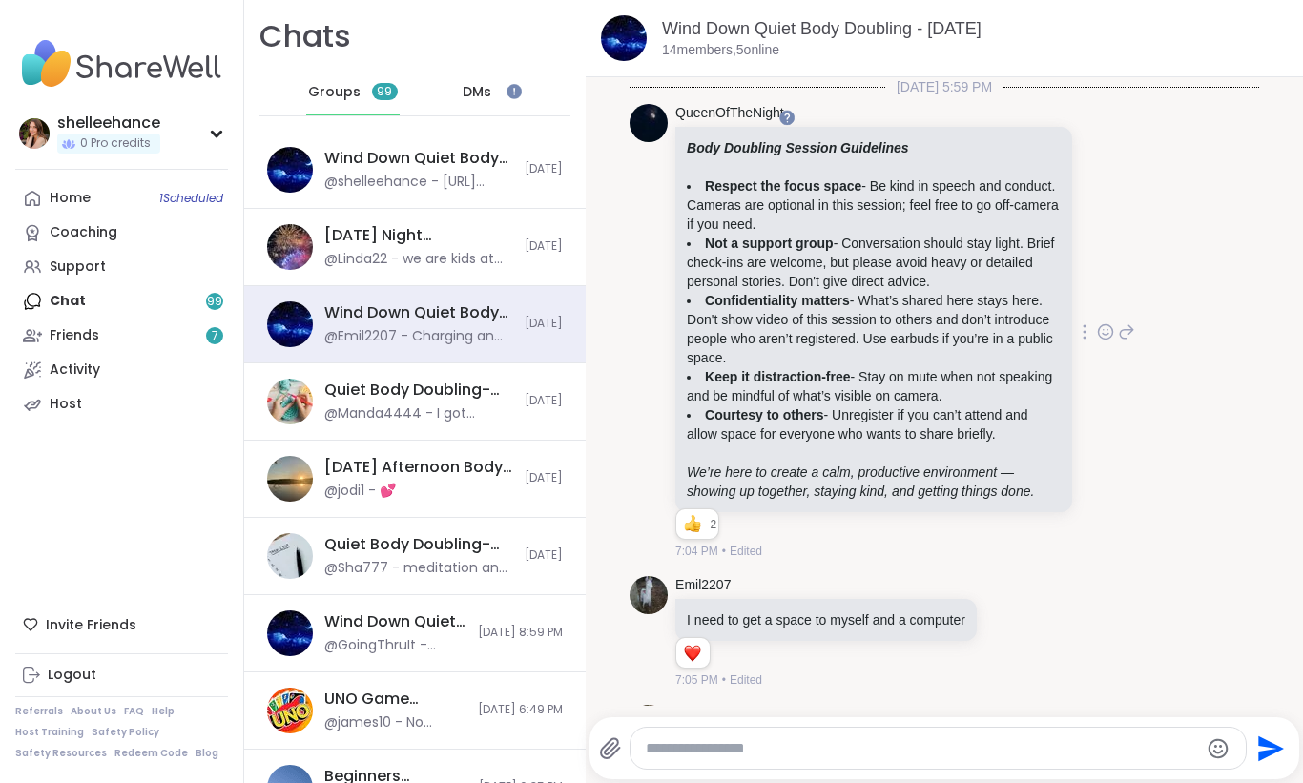
click at [768, 237] on strong "Not a support group" at bounding box center [769, 243] width 129 height 15
click at [686, 147] on div "Body Doubling Session Guidelines Respect the focus space - Be kind in speech an…" at bounding box center [873, 319] width 397 height 385
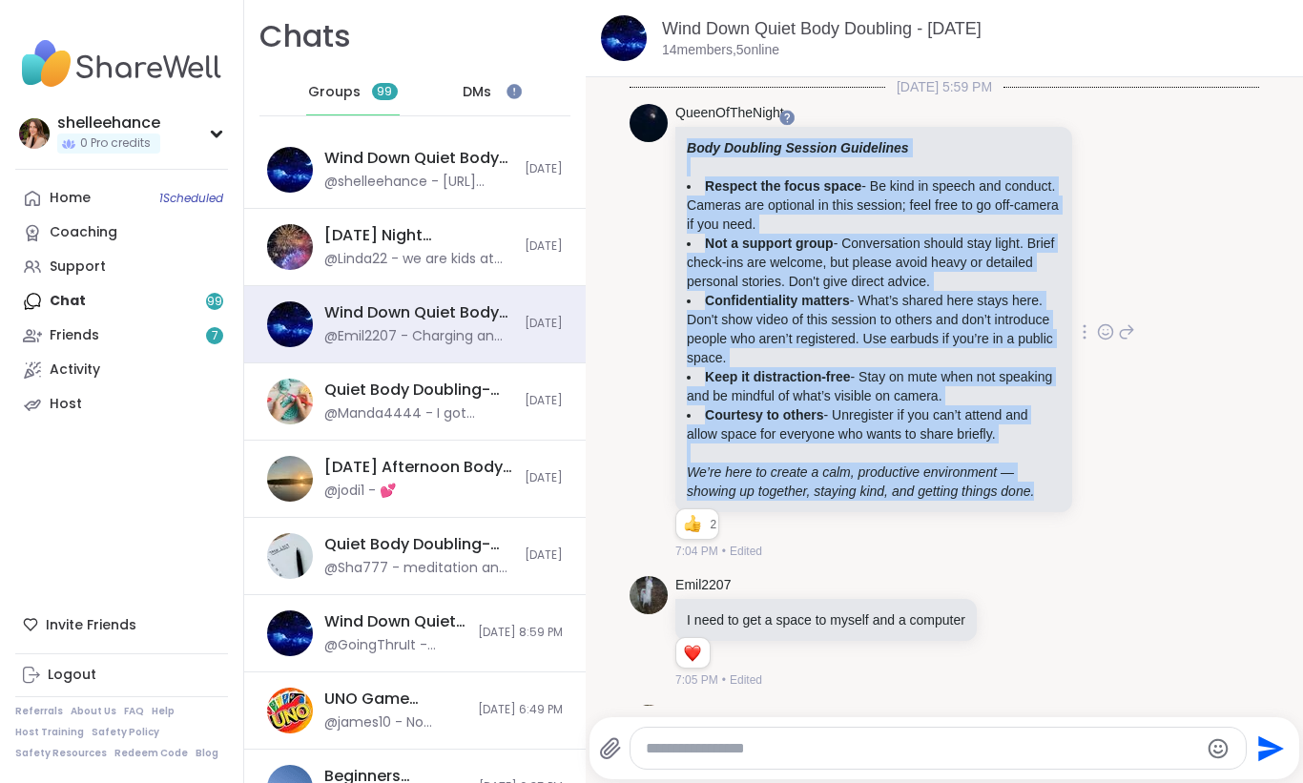
drag, startPoint x: 687, startPoint y: 147, endPoint x: 1100, endPoint y: 500, distance: 543.8
click at [1100, 500] on div "QueenOfTheNight Body Doubling Session Guidelines Respect the focus space - Be k…" at bounding box center [905, 332] width 460 height 457
copy div "Body Doubling Session Guidelines Respect the focus space - Be kind in speech an…"
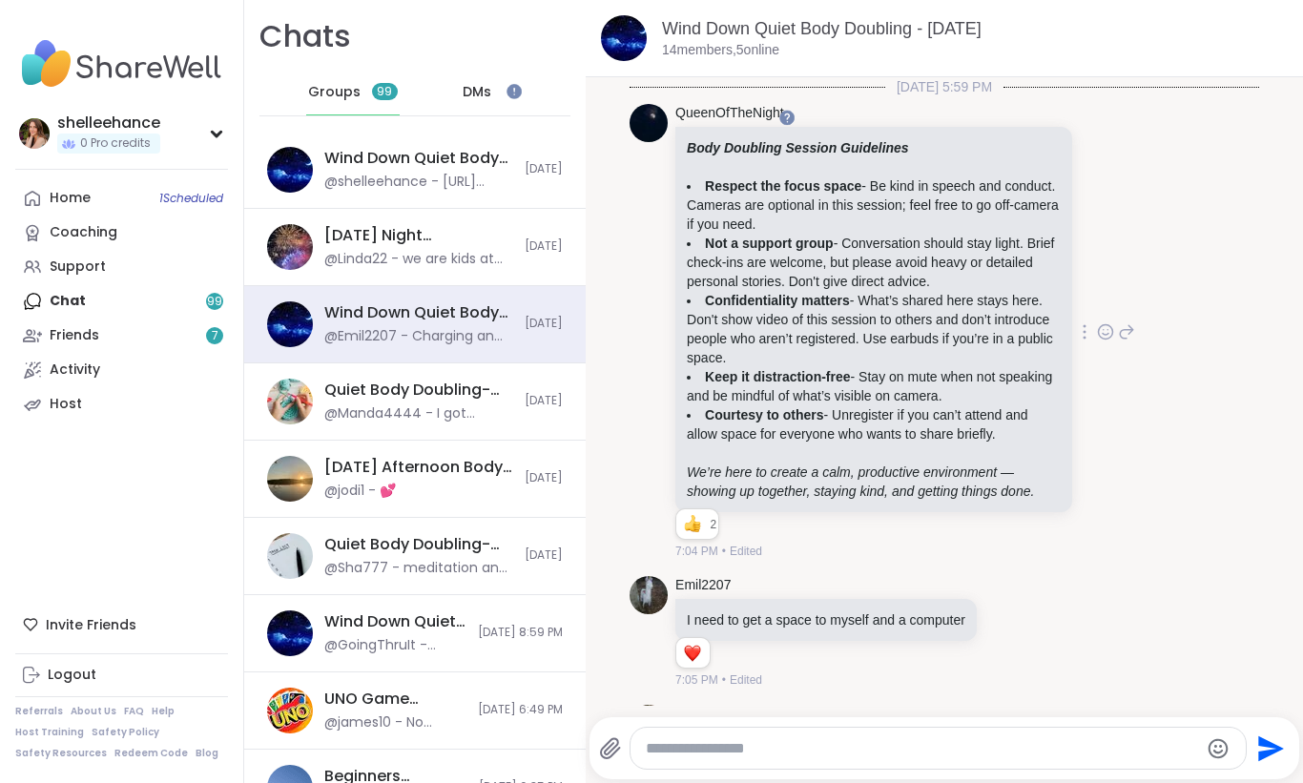
click at [1163, 220] on div "QueenOfTheNight Body Doubling Session Guidelines Respect the focus space - Be k…" at bounding box center [943, 332] width 629 height 472
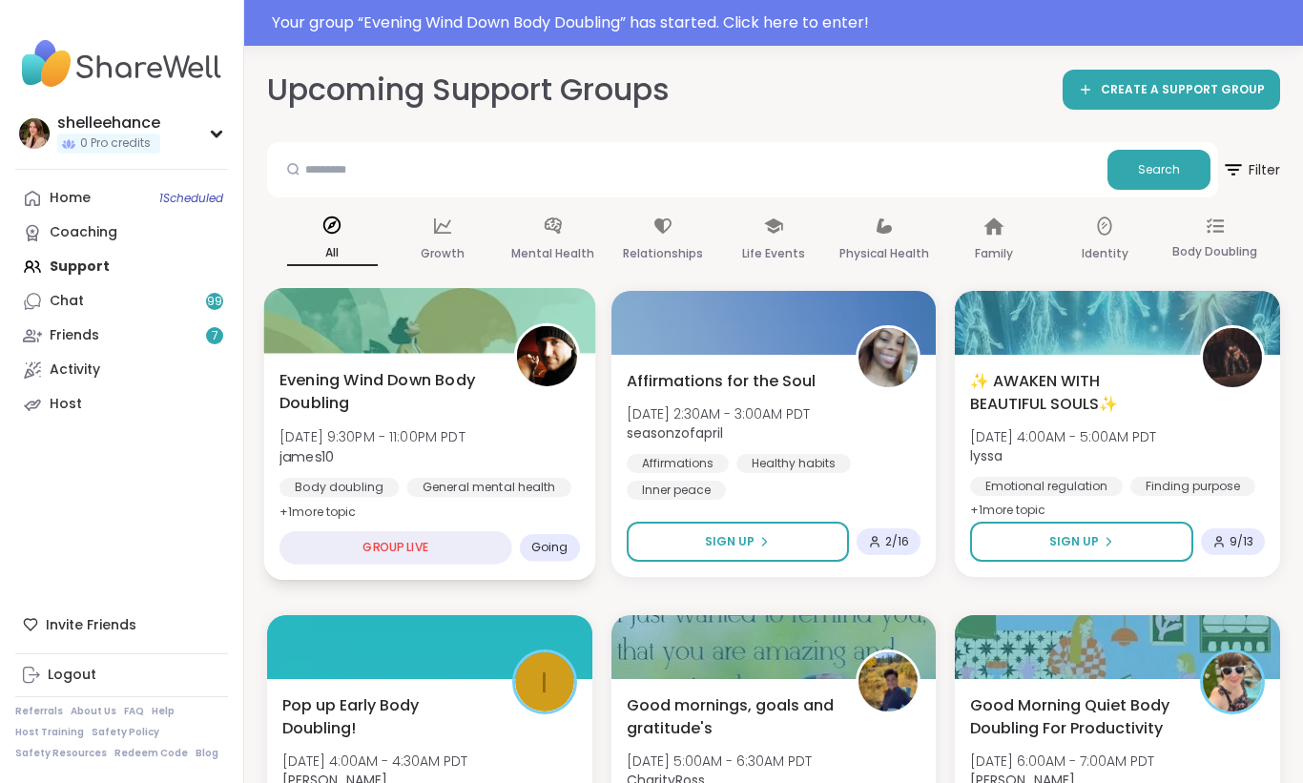
click at [565, 490] on div "Body doubling General mental health Loneliness" at bounding box center [429, 501] width 300 height 47
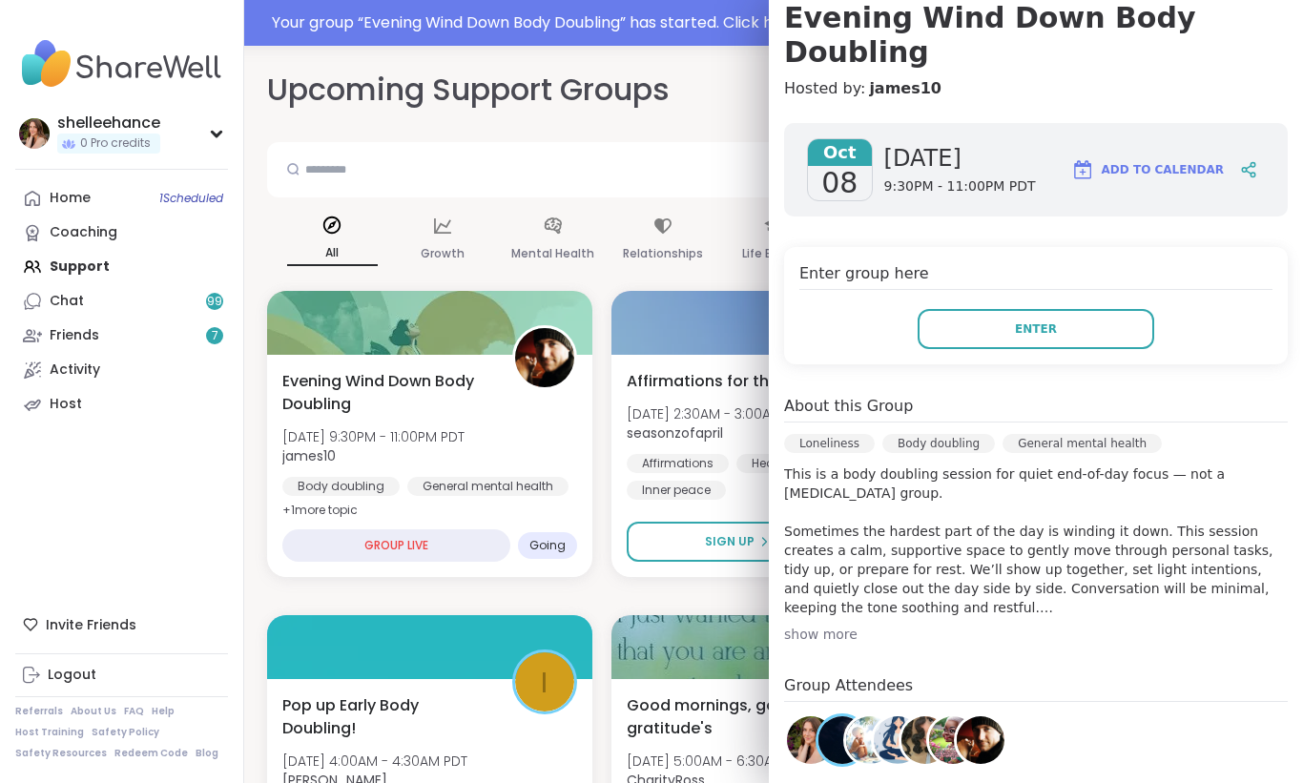
scroll to position [191, 0]
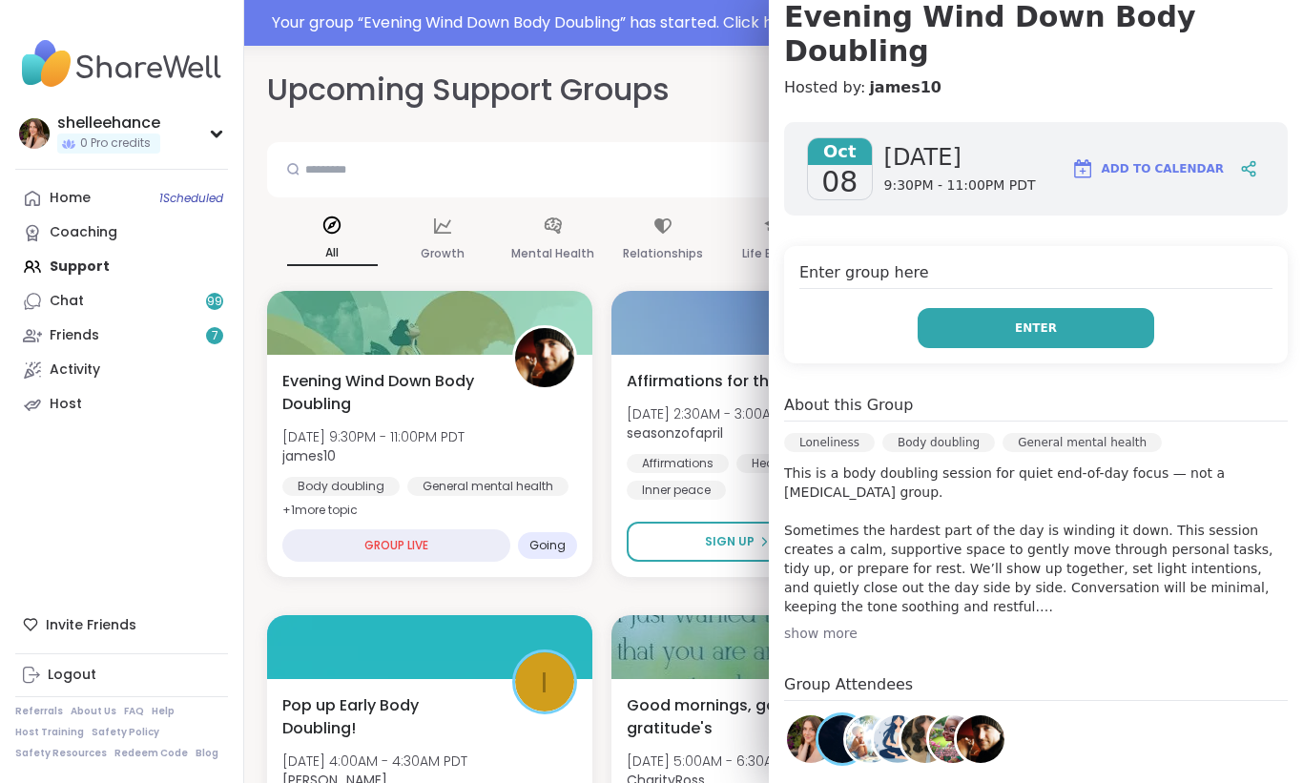
click at [988, 308] on button "Enter" at bounding box center [1035, 328] width 236 height 40
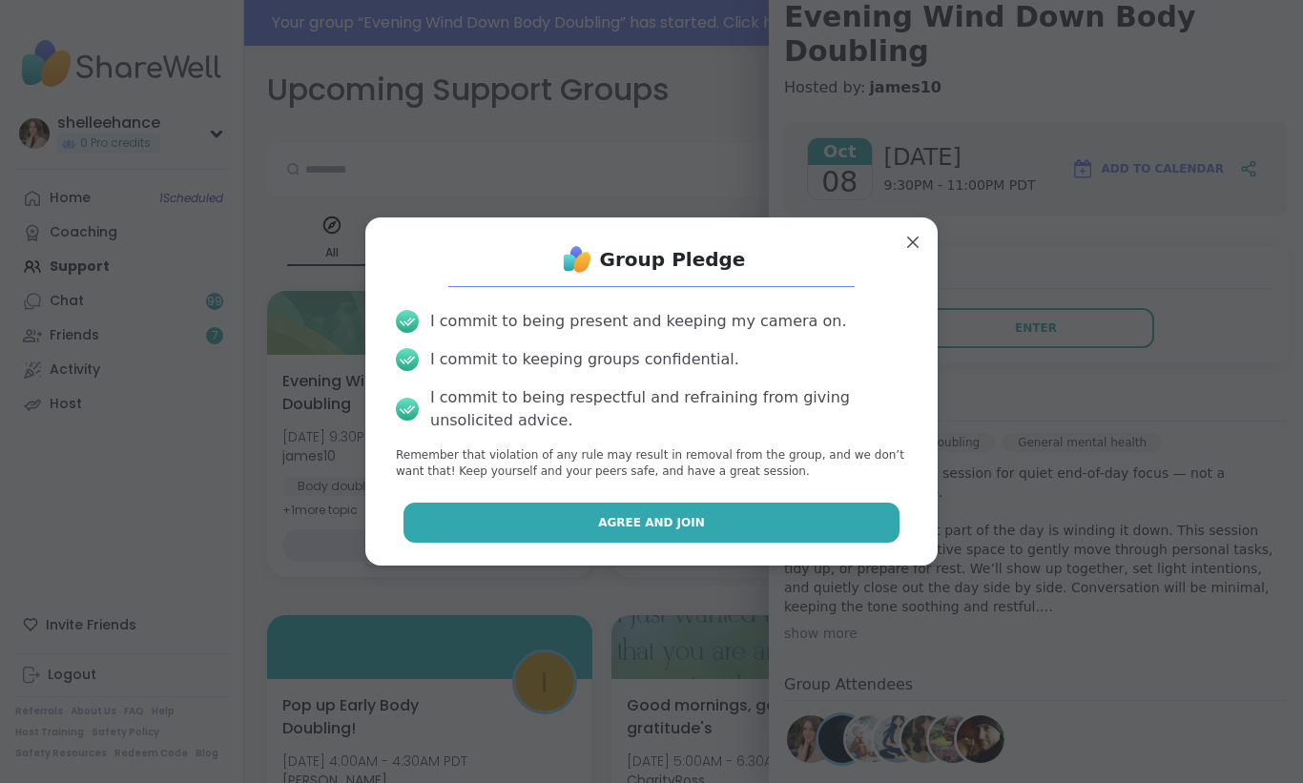
click at [585, 517] on button "Agree and Join" at bounding box center [651, 523] width 497 height 40
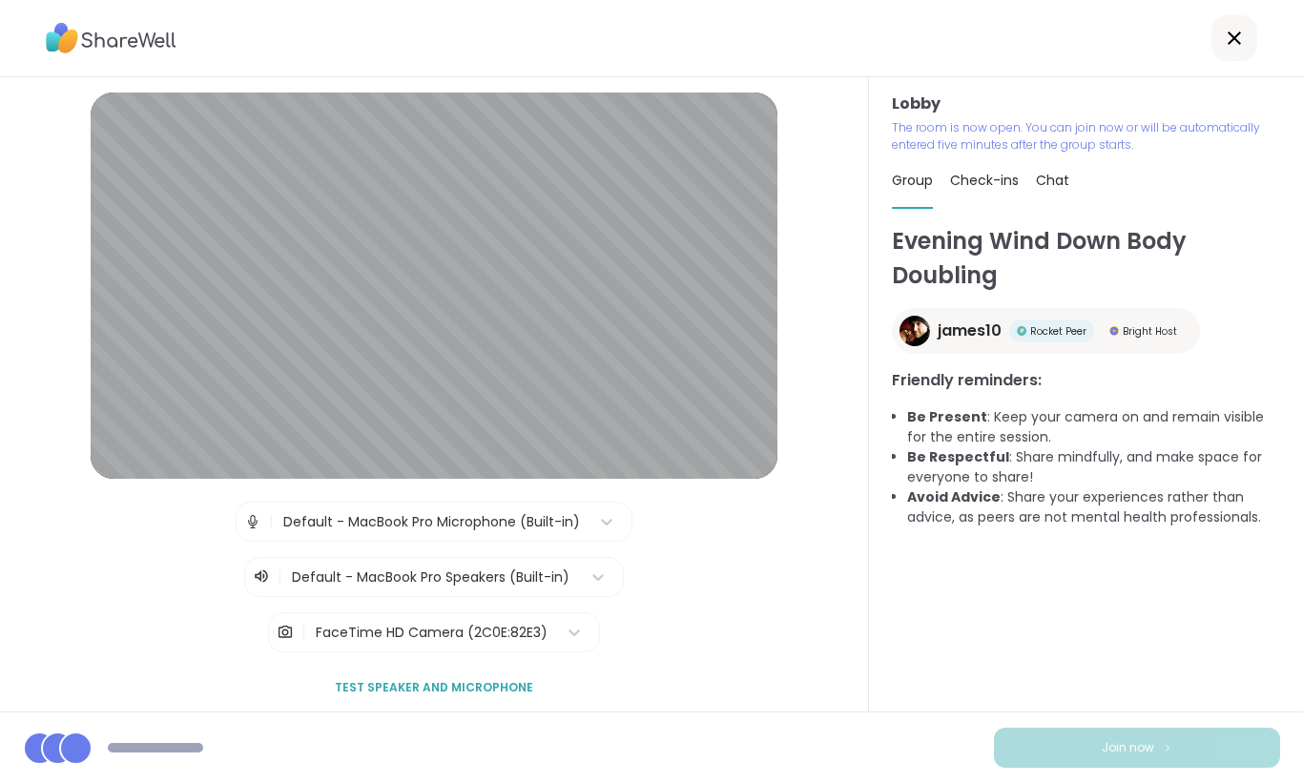
click at [1118, 749] on span "Join now" at bounding box center [1127, 747] width 52 height 17
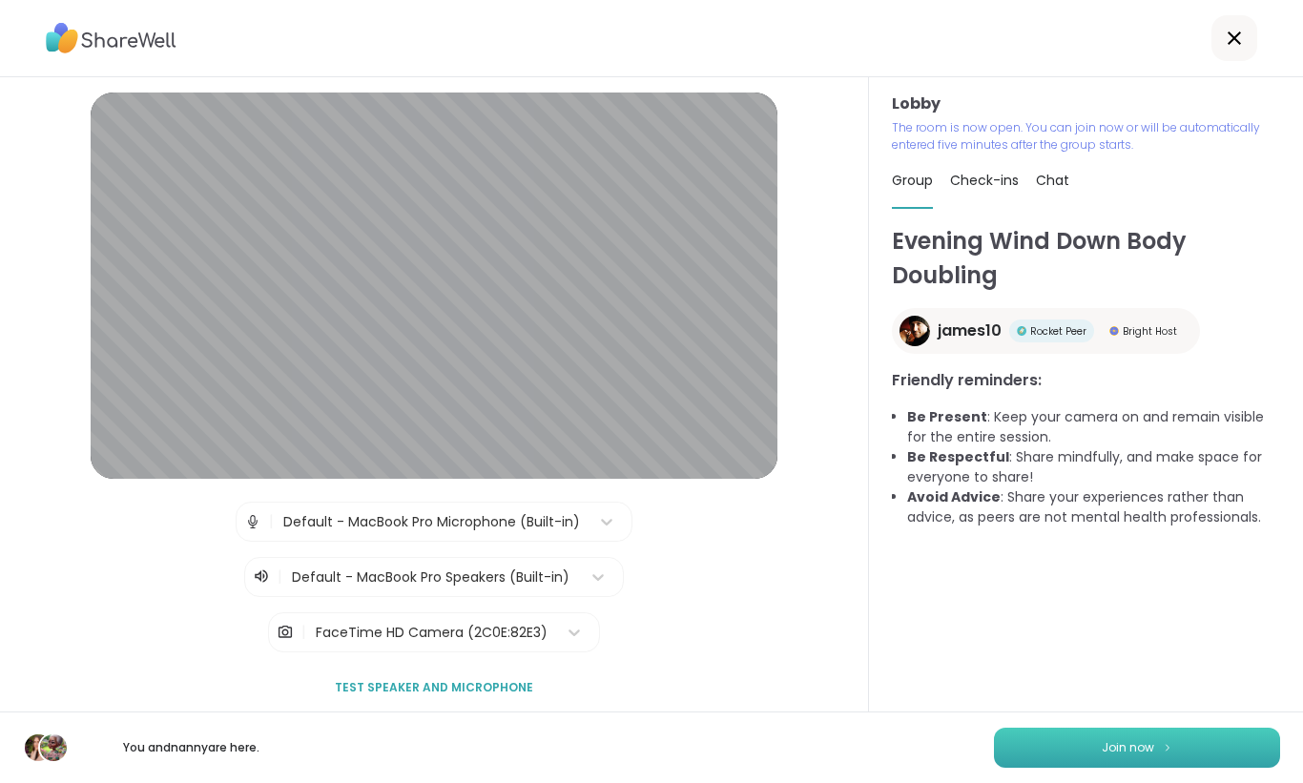
click at [1118, 749] on span "Join now" at bounding box center [1127, 747] width 52 height 17
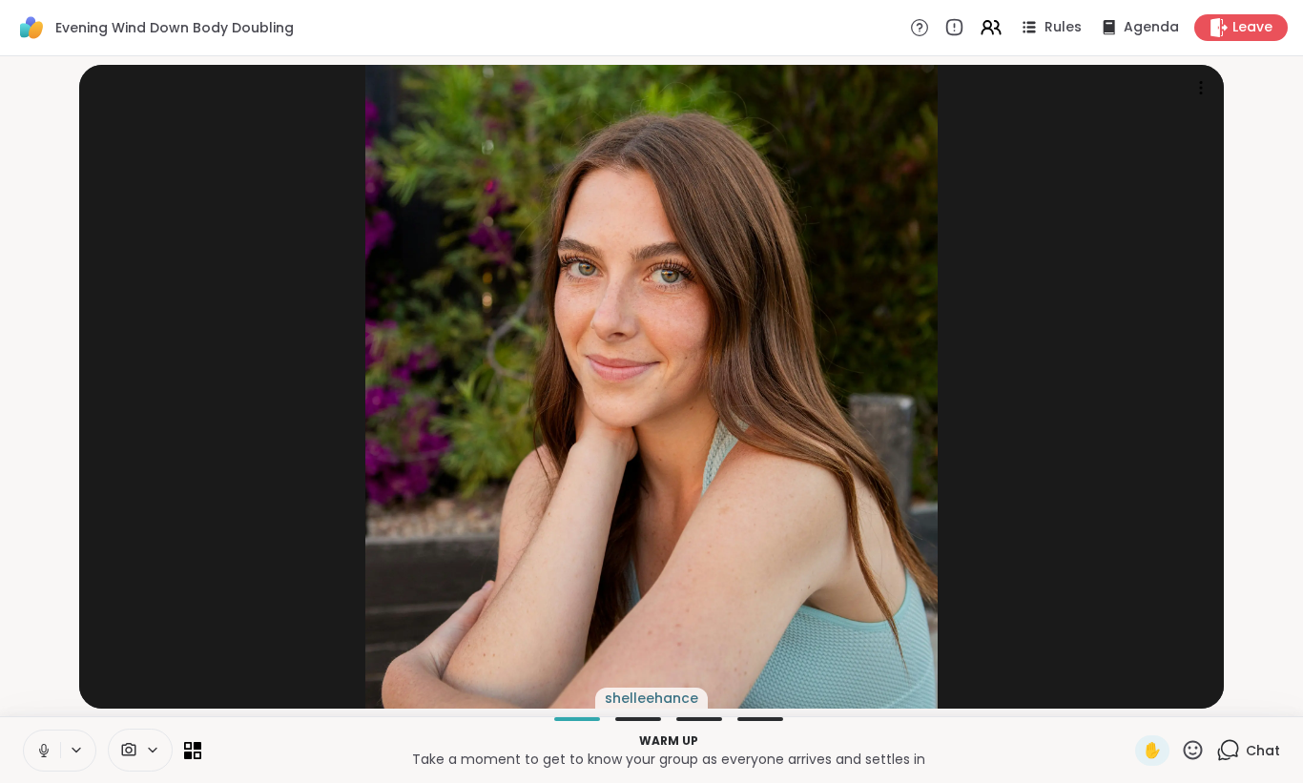
click at [37, 748] on icon at bounding box center [43, 750] width 17 height 17
click at [37, 753] on icon at bounding box center [43, 750] width 17 height 17
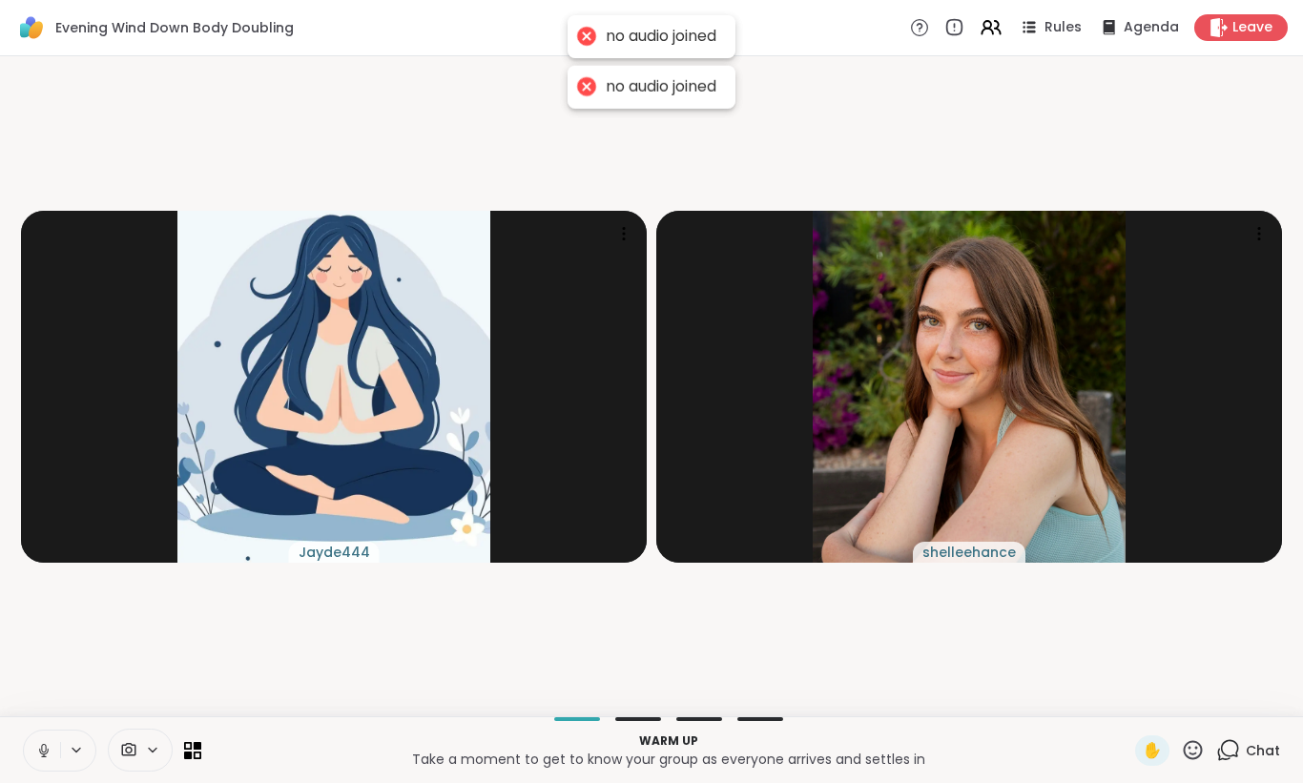
click at [38, 750] on icon at bounding box center [43, 750] width 17 height 17
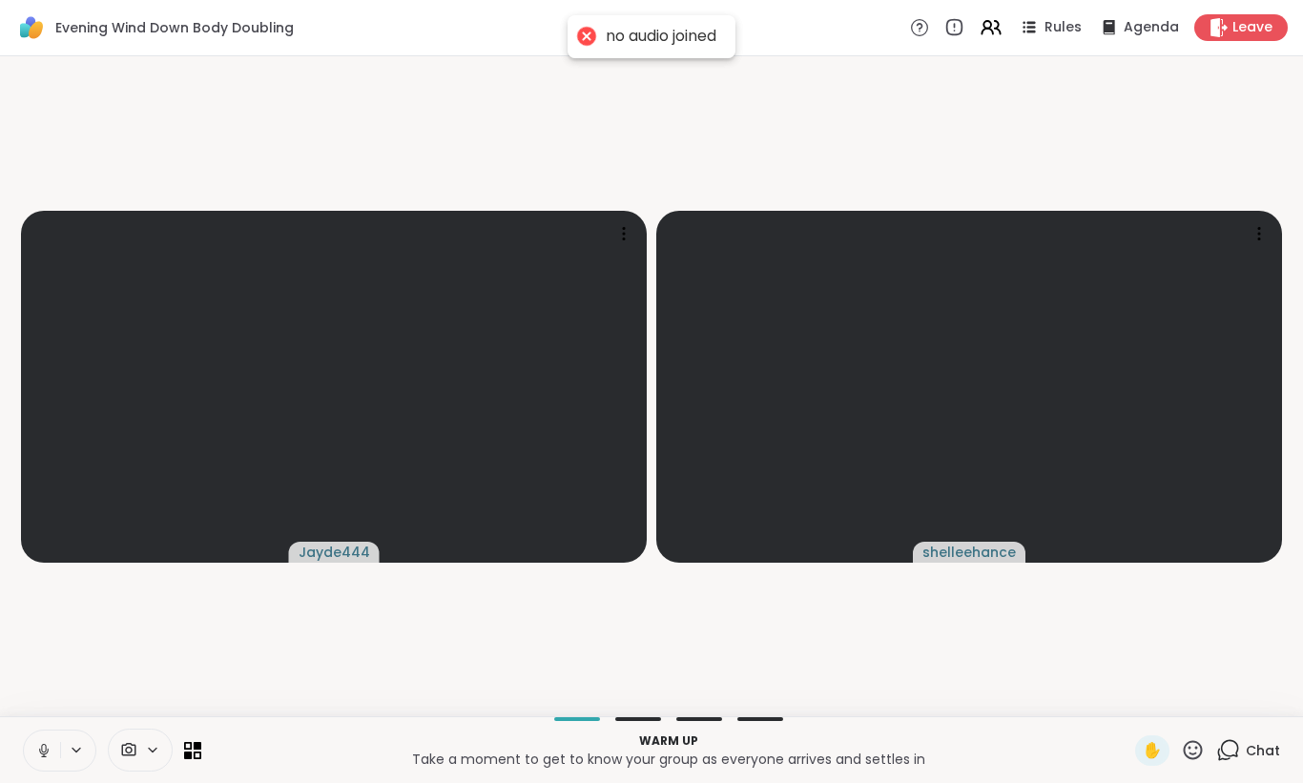
click at [38, 751] on icon at bounding box center [43, 750] width 17 height 17
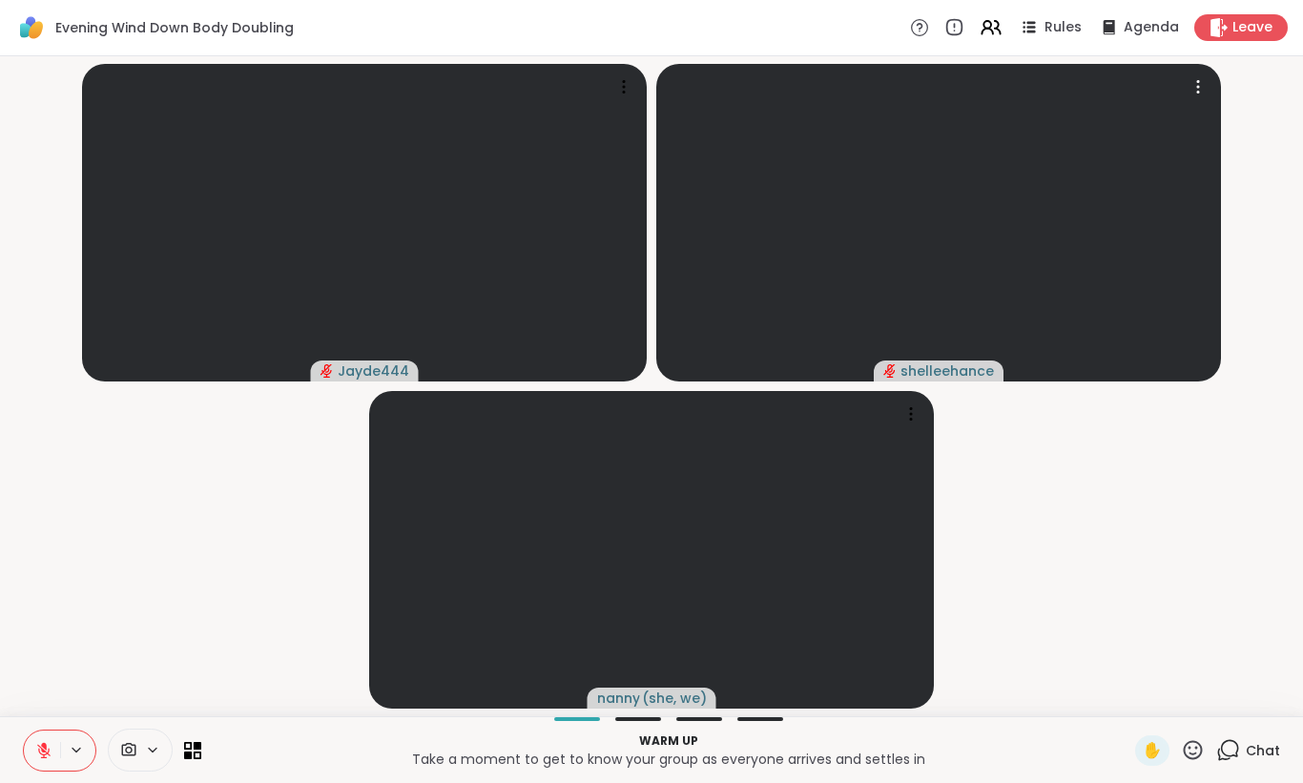
click at [1266, 753] on span "Chat" at bounding box center [1262, 750] width 34 height 19
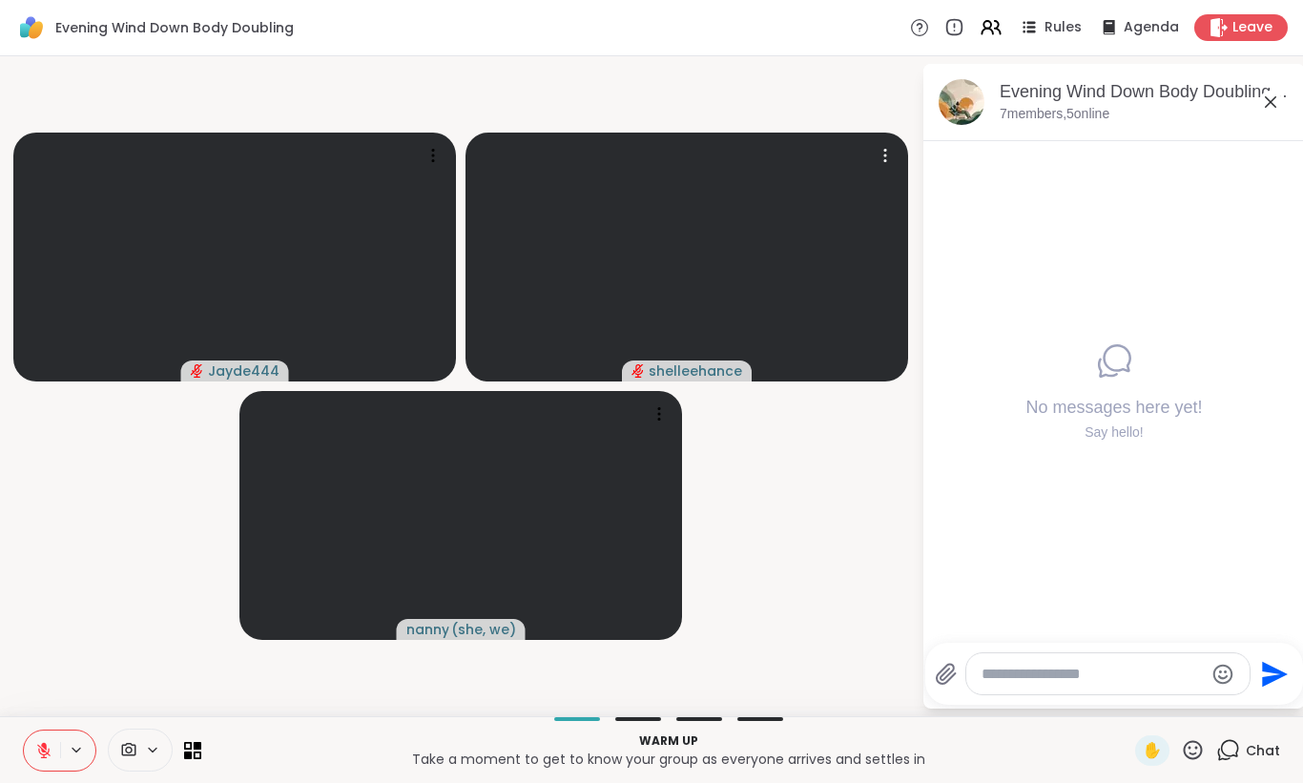
click at [1243, 109] on div "Evening Wind Down Body Doubling, Oct 08 7 members, 5 online" at bounding box center [1144, 101] width 290 height 43
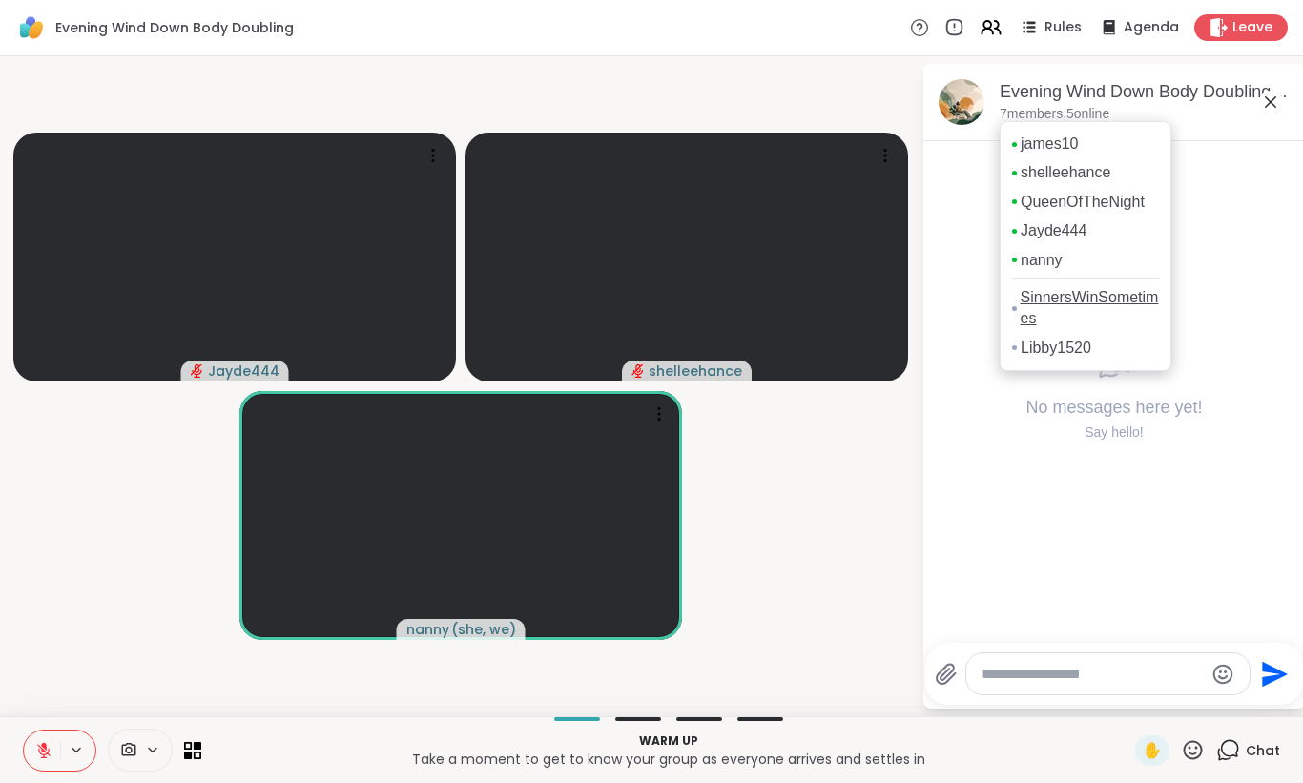
click at [1067, 300] on link "SinnersWinSometimes" at bounding box center [1089, 308] width 139 height 43
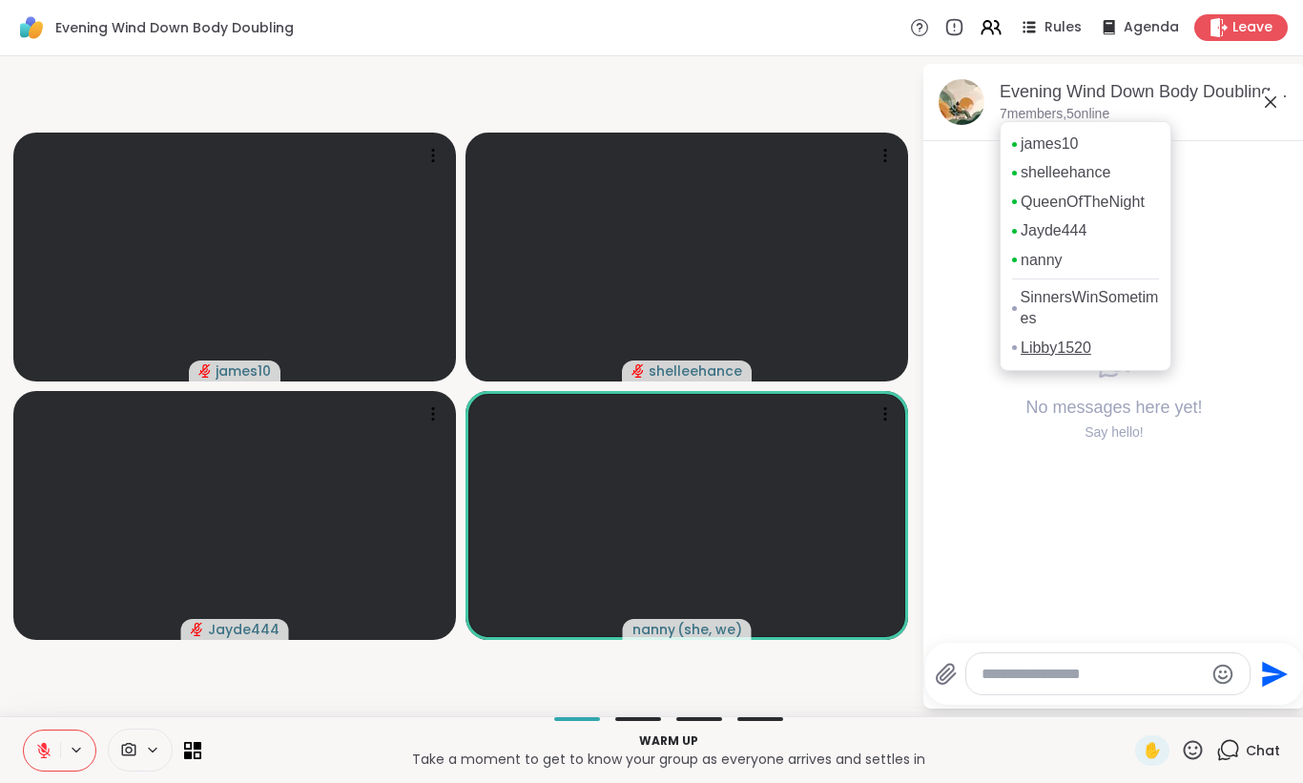
click at [1045, 347] on link "Libby1520" at bounding box center [1055, 348] width 71 height 21
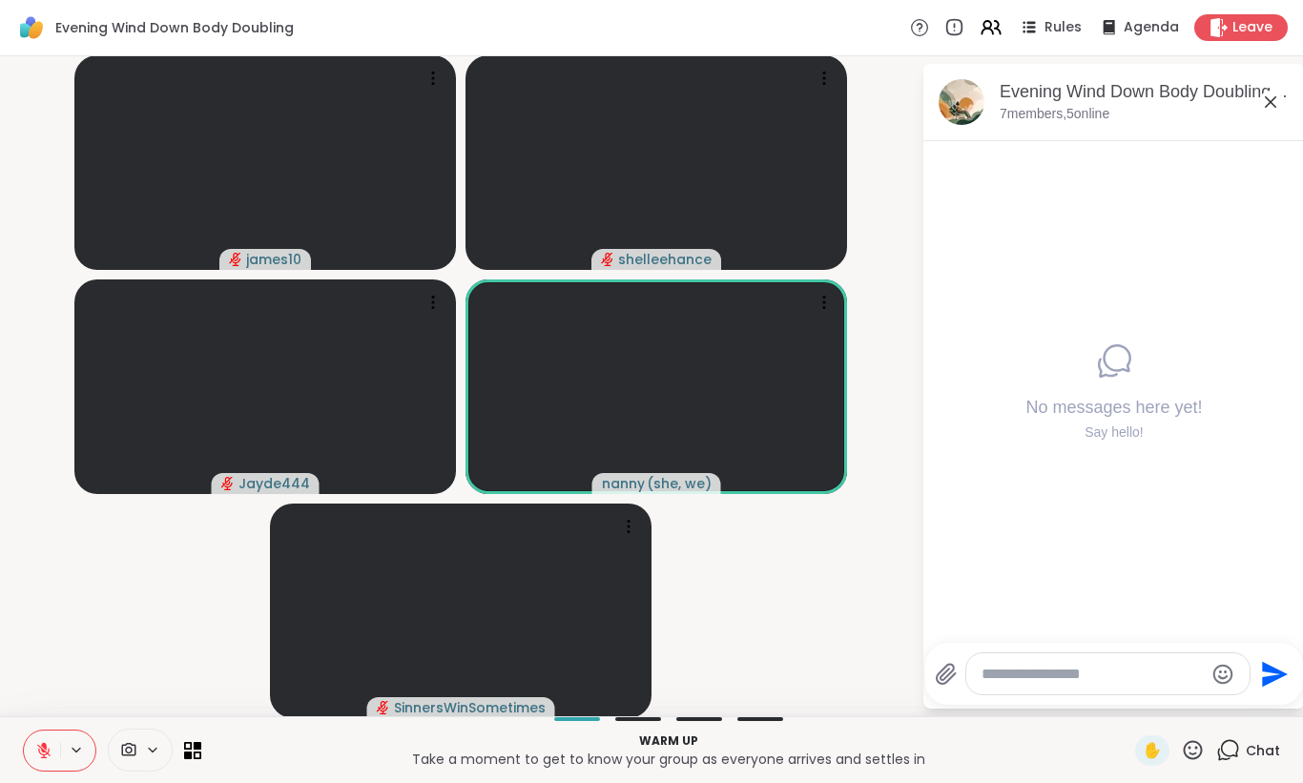
paste textarea "**********"
type textarea "**********"
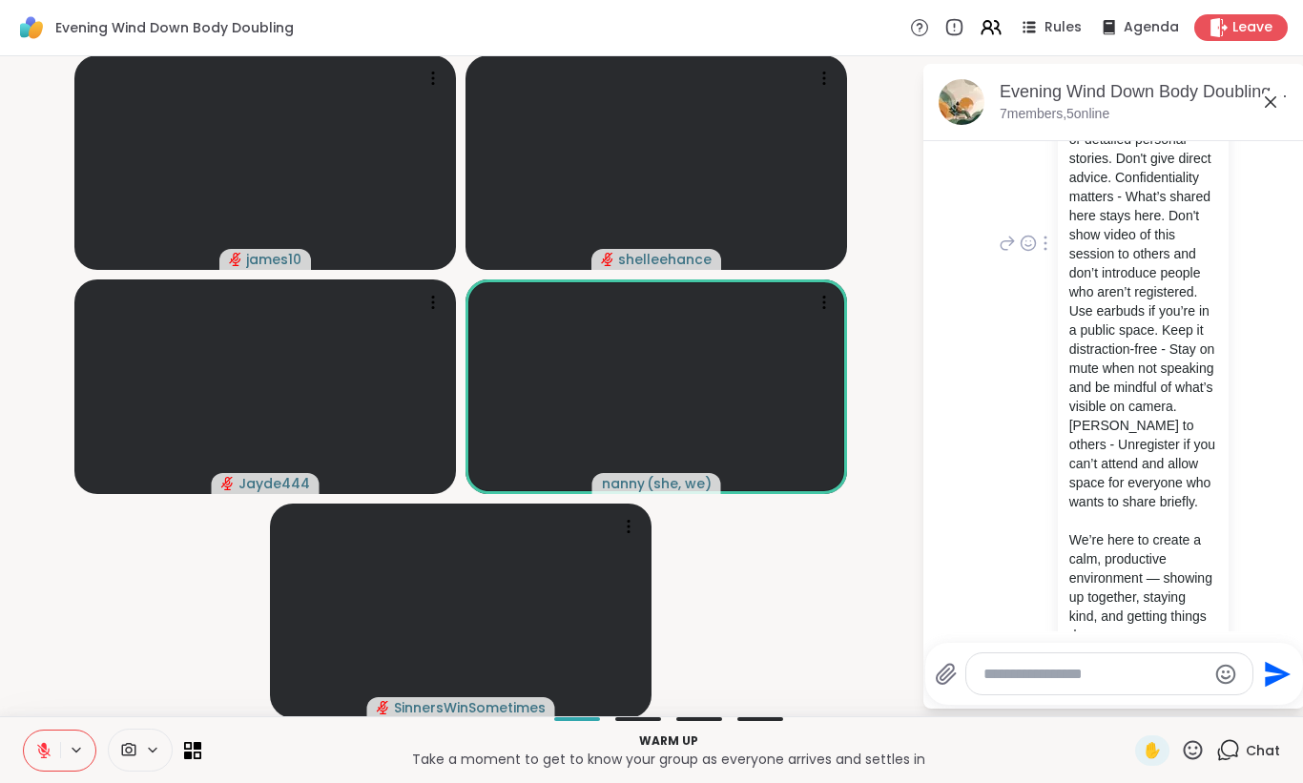
scroll to position [450, 0]
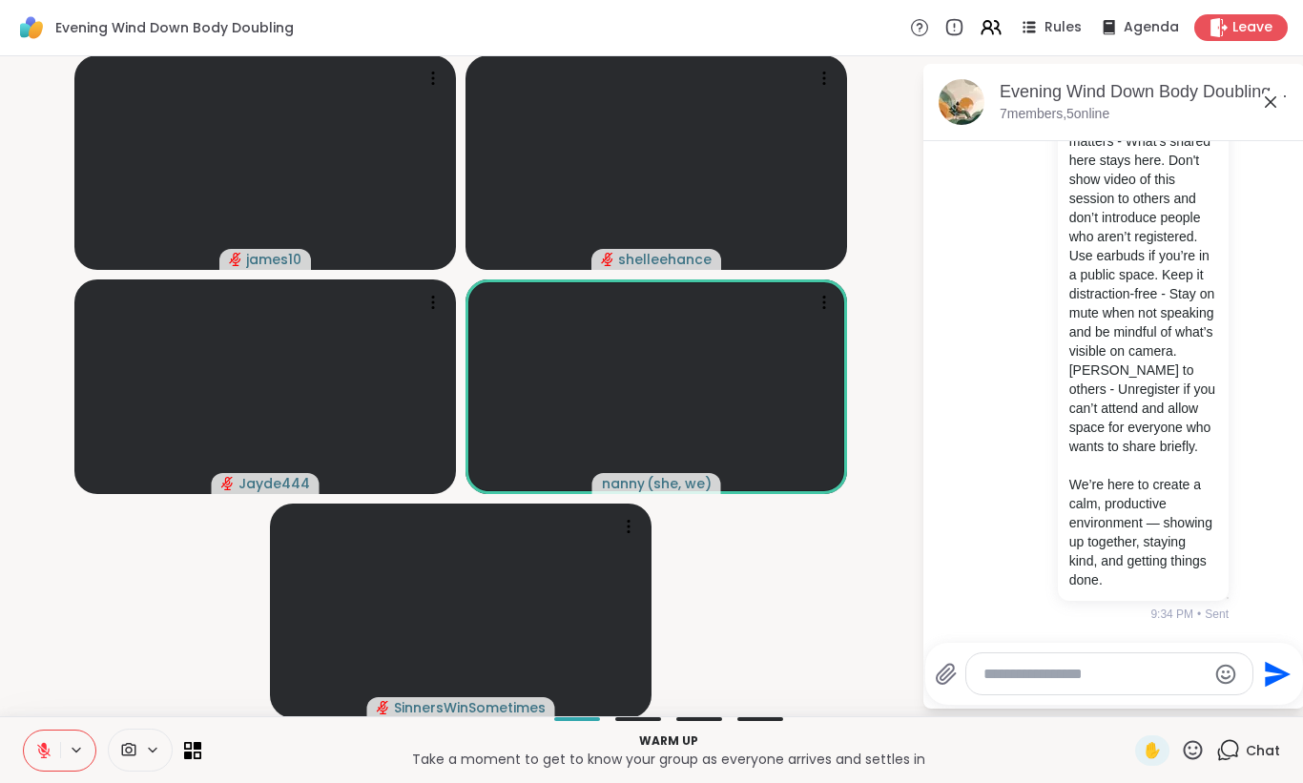
click at [1267, 97] on icon at bounding box center [1270, 102] width 23 height 23
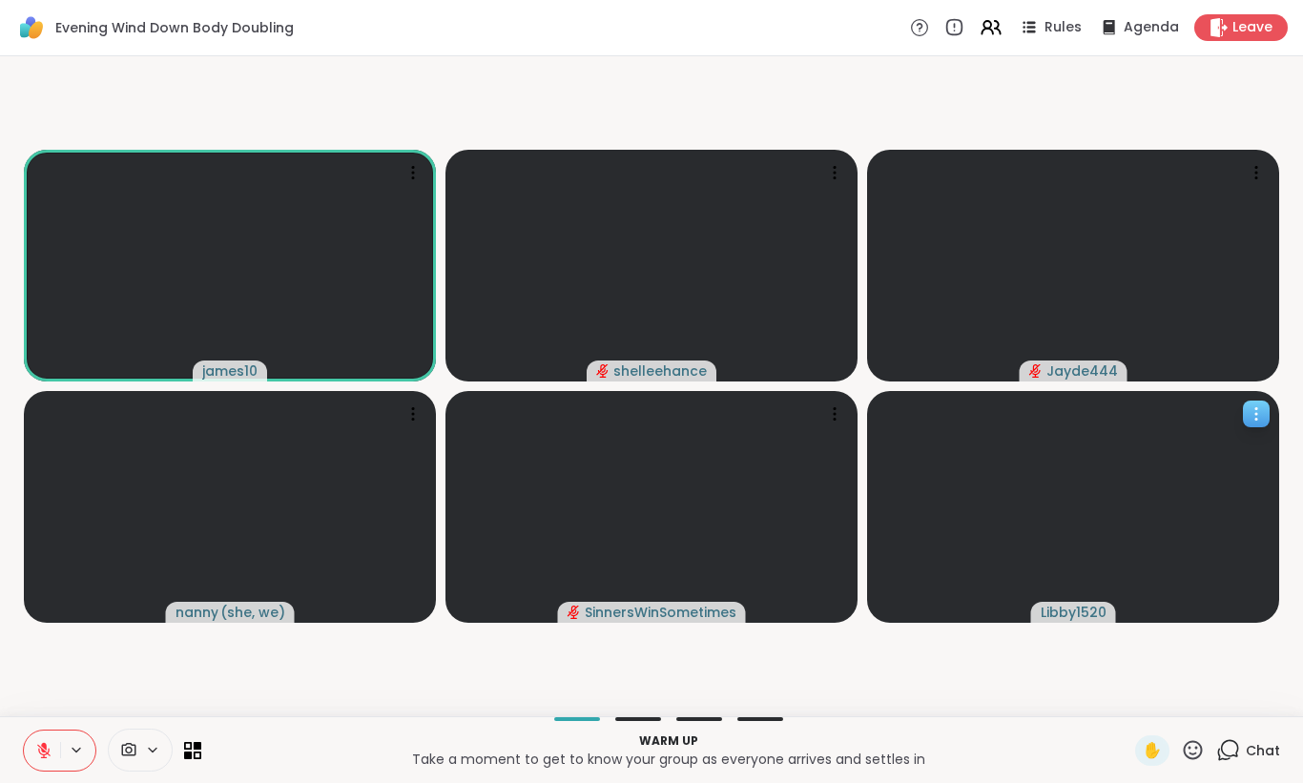
click at [1255, 419] on icon at bounding box center [1256, 420] width 2 height 2
click at [1256, 413] on icon at bounding box center [1256, 414] width 2 height 2
click at [1251, 738] on div "Chat" at bounding box center [1248, 750] width 64 height 31
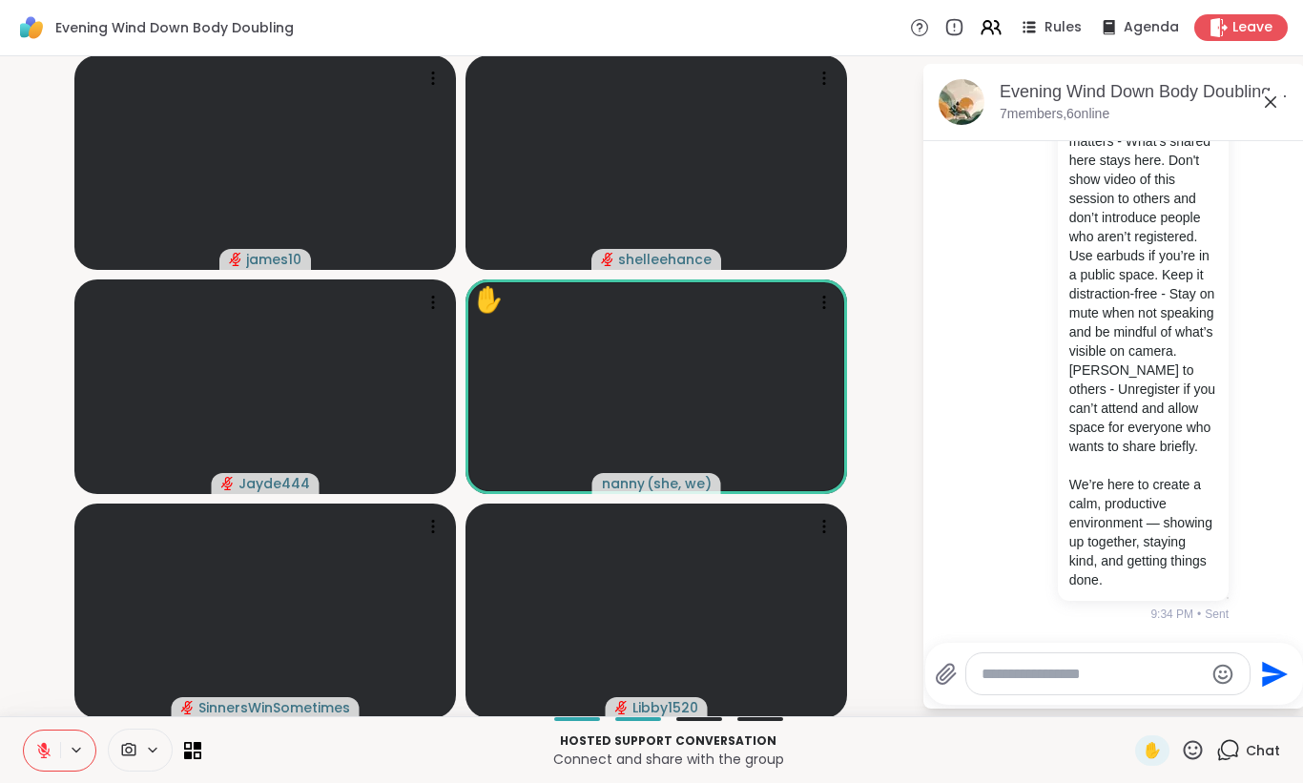
click at [33, 757] on button at bounding box center [42, 750] width 36 height 40
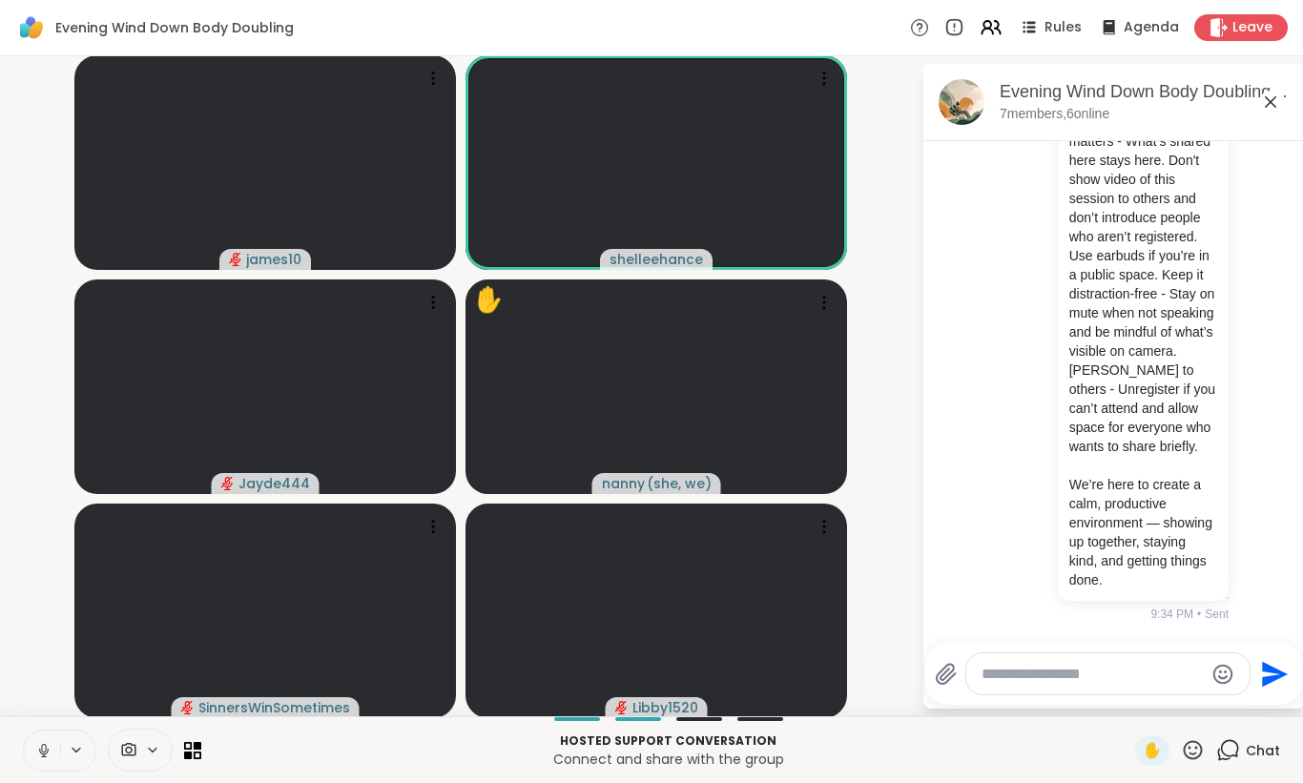
click at [35, 755] on icon at bounding box center [43, 750] width 17 height 17
